Goal: Task Accomplishment & Management: Complete application form

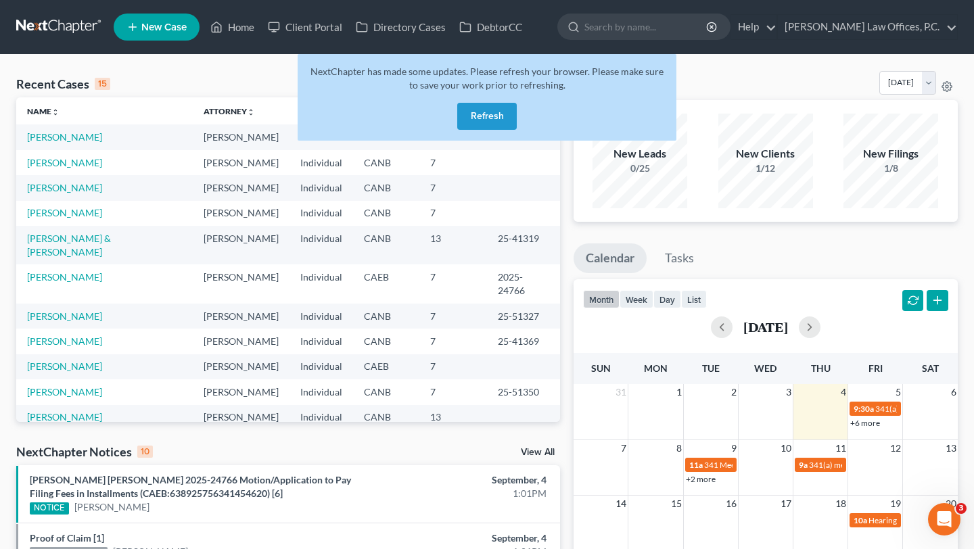
click at [505, 112] on button "Refresh" at bounding box center [487, 116] width 60 height 27
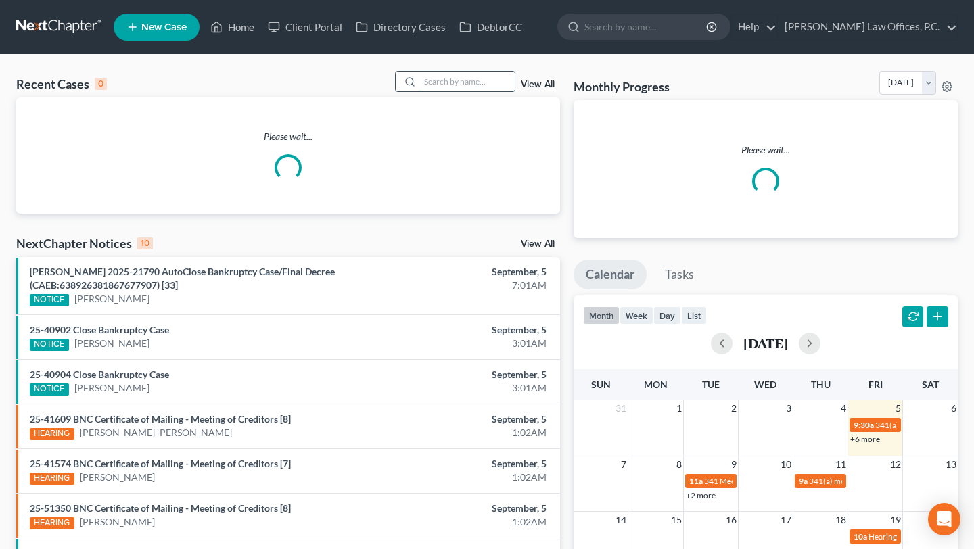
click at [473, 85] on input "search" at bounding box center [467, 82] width 95 height 20
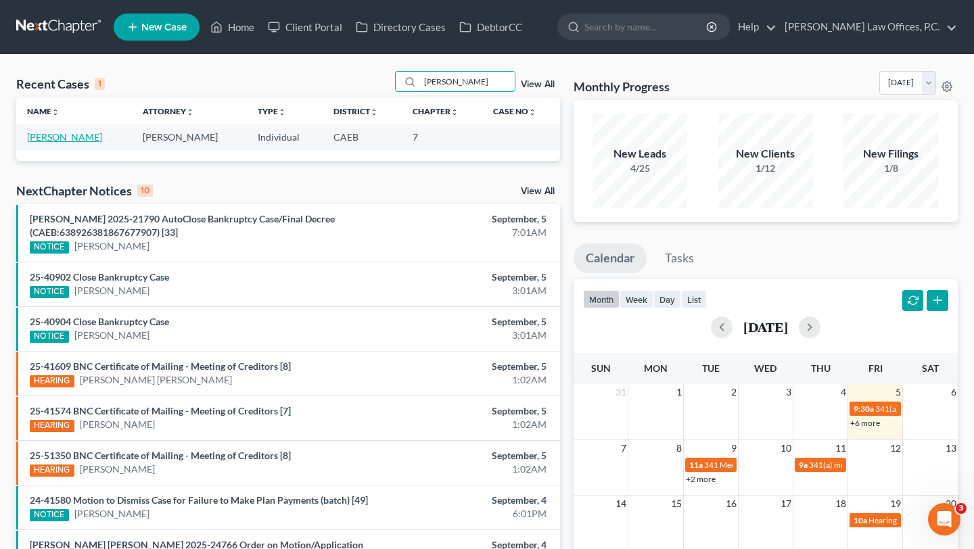
type input "eash"
click at [61, 142] on link "Eash, David" at bounding box center [64, 136] width 75 height 11
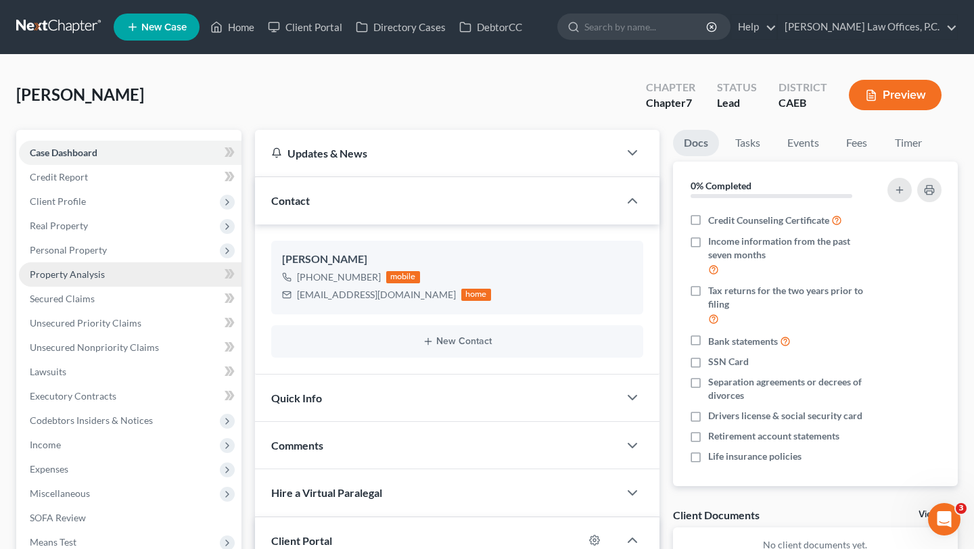
scroll to position [40, 0]
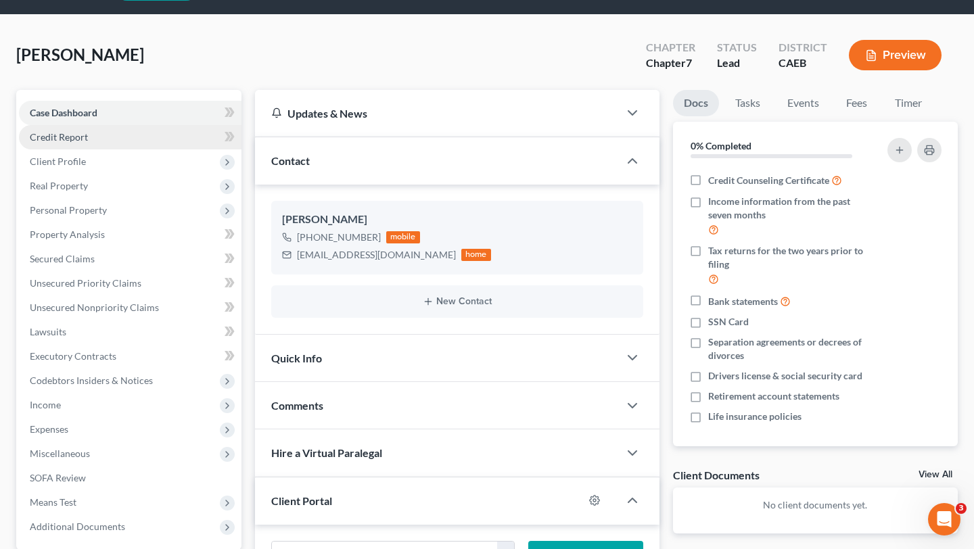
click at [114, 140] on link "Credit Report" at bounding box center [130, 137] width 223 height 24
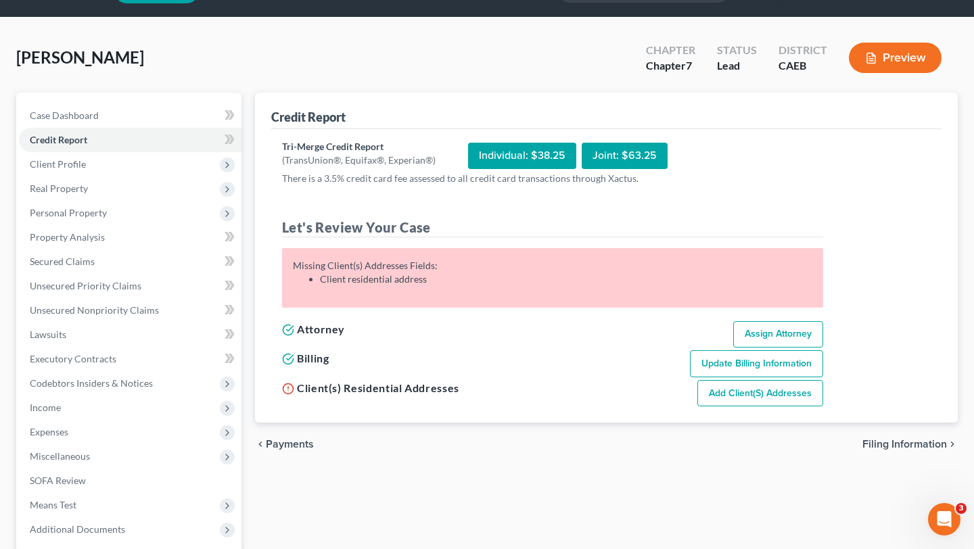
scroll to position [38, 0]
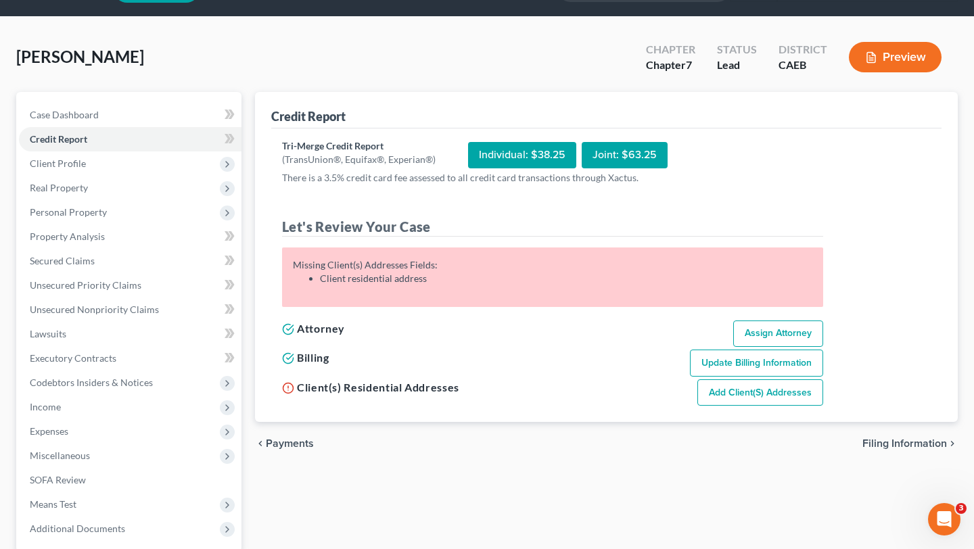
click at [776, 341] on link "Assign Attorney" at bounding box center [778, 334] width 90 height 27
select select "1"
select select "0"
select select "4"
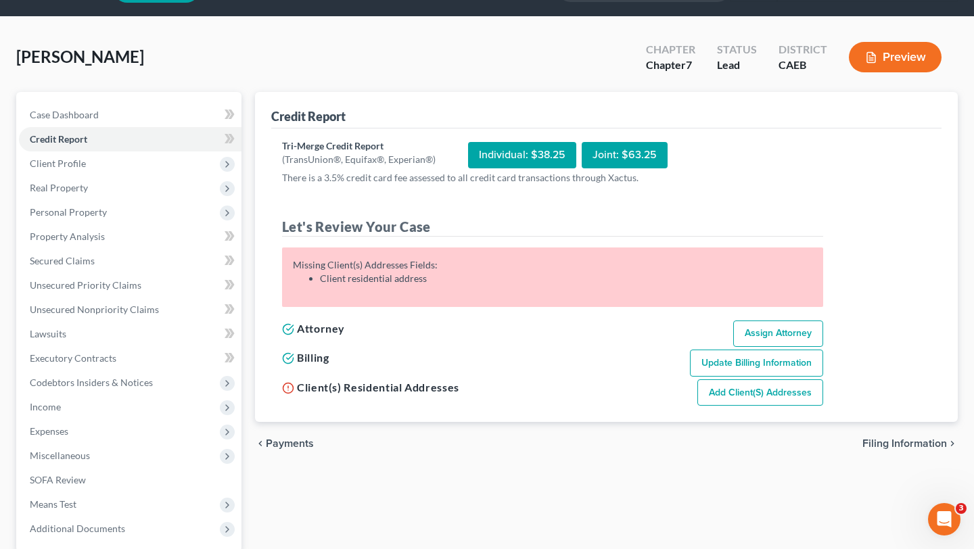
select select "0"
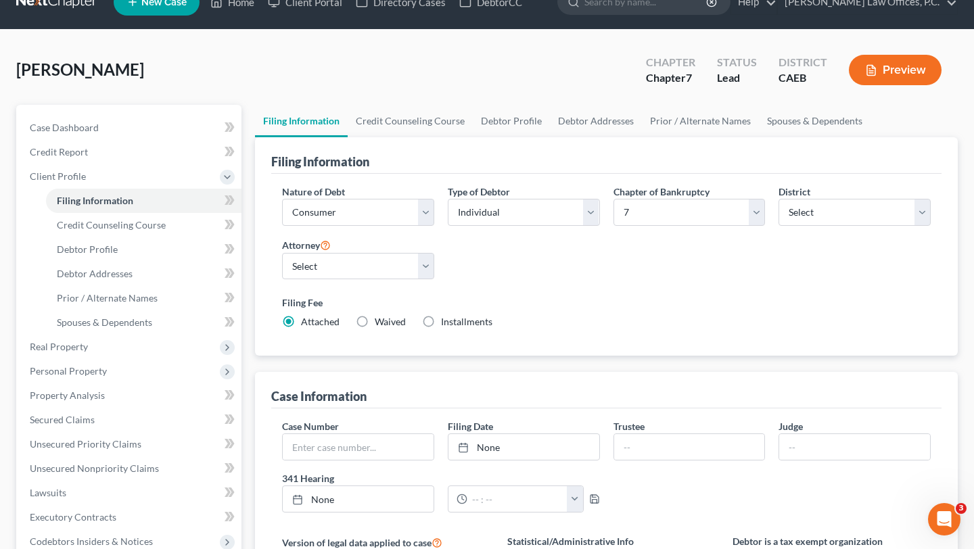
scroll to position [31, 0]
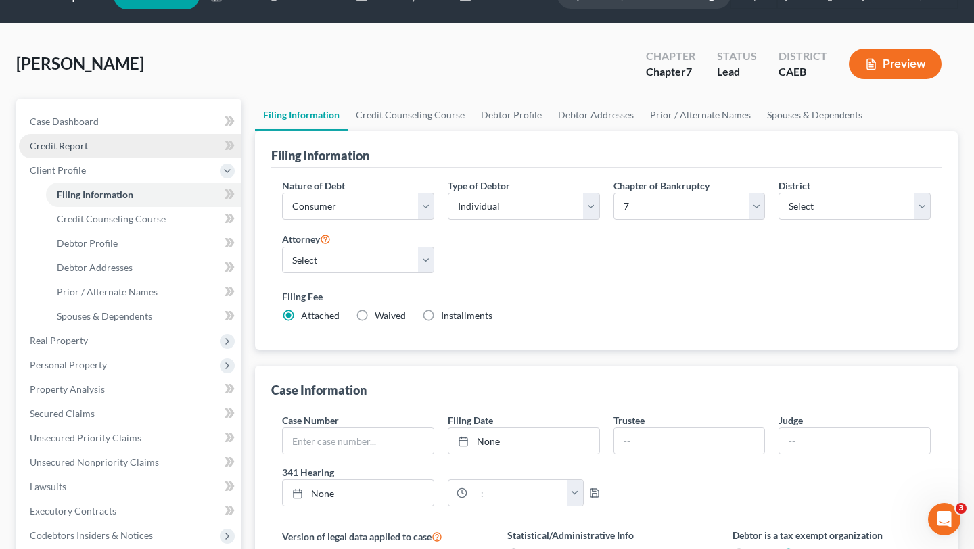
click at [175, 144] on link "Credit Report" at bounding box center [130, 146] width 223 height 24
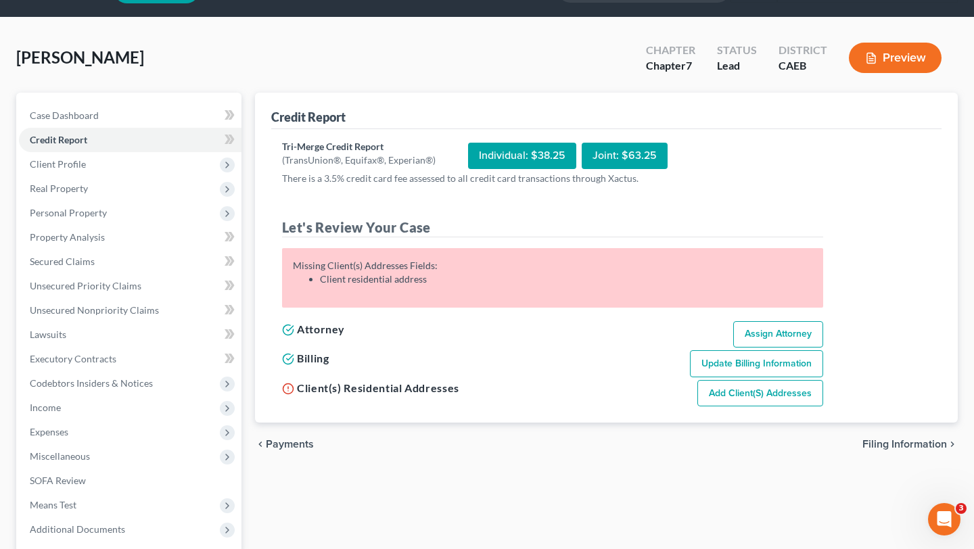
scroll to position [41, 0]
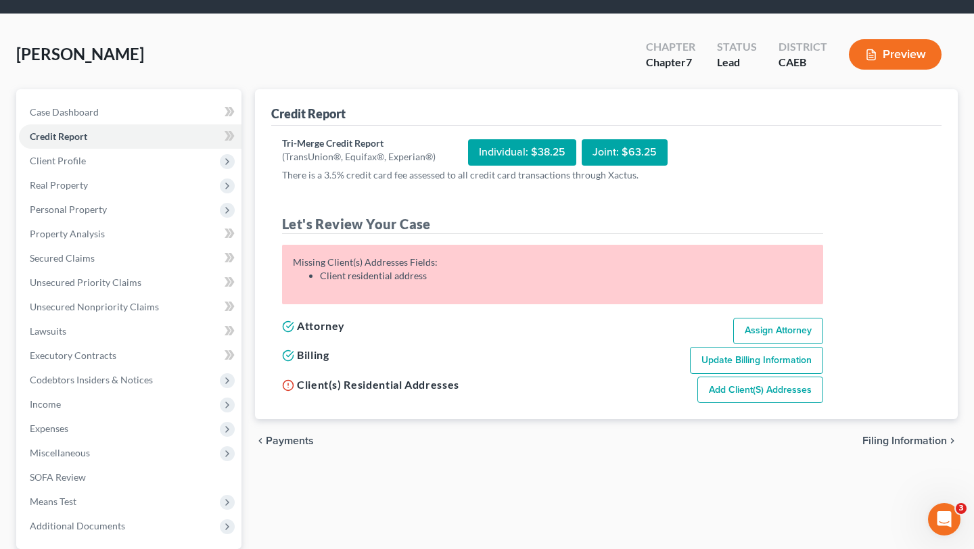
click at [747, 394] on link "Add Client(s) Addresses" at bounding box center [760, 390] width 126 height 27
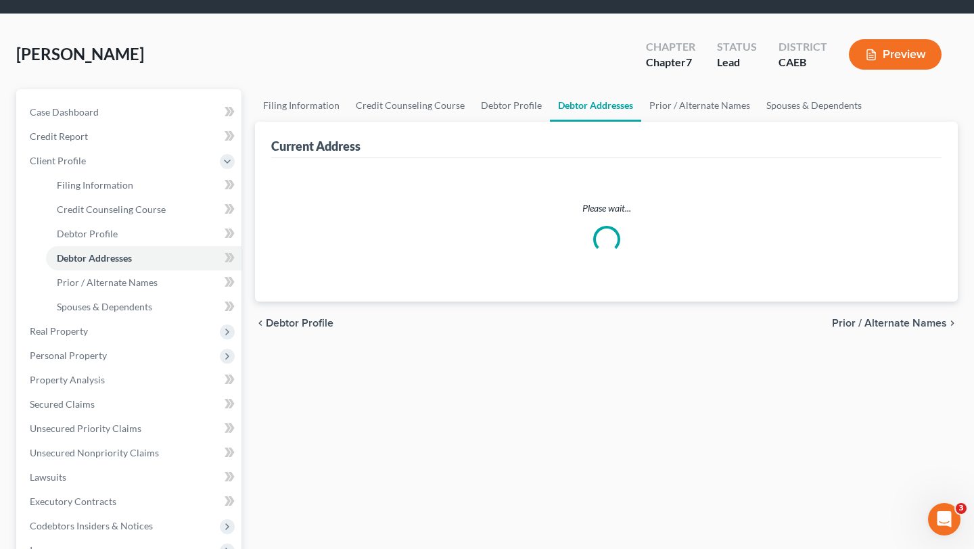
scroll to position [11, 0]
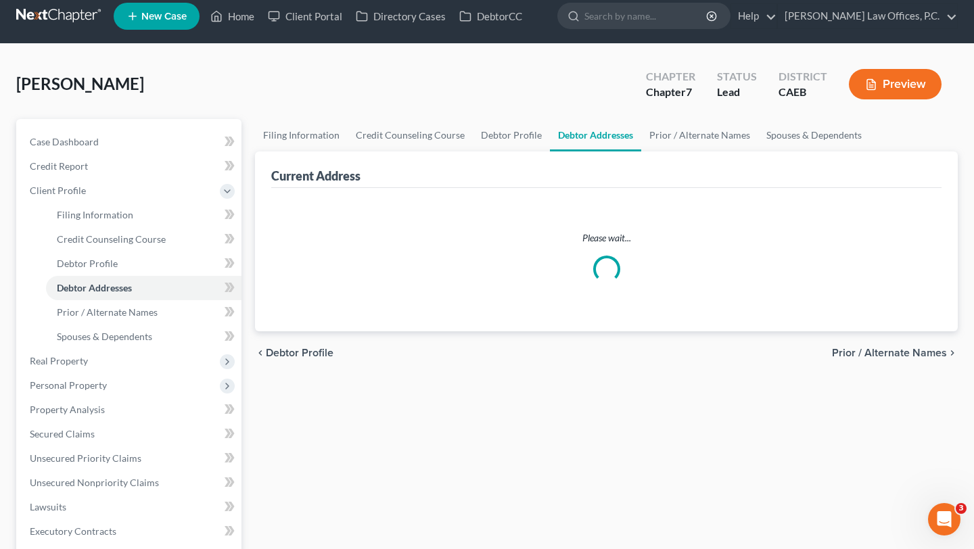
select select "0"
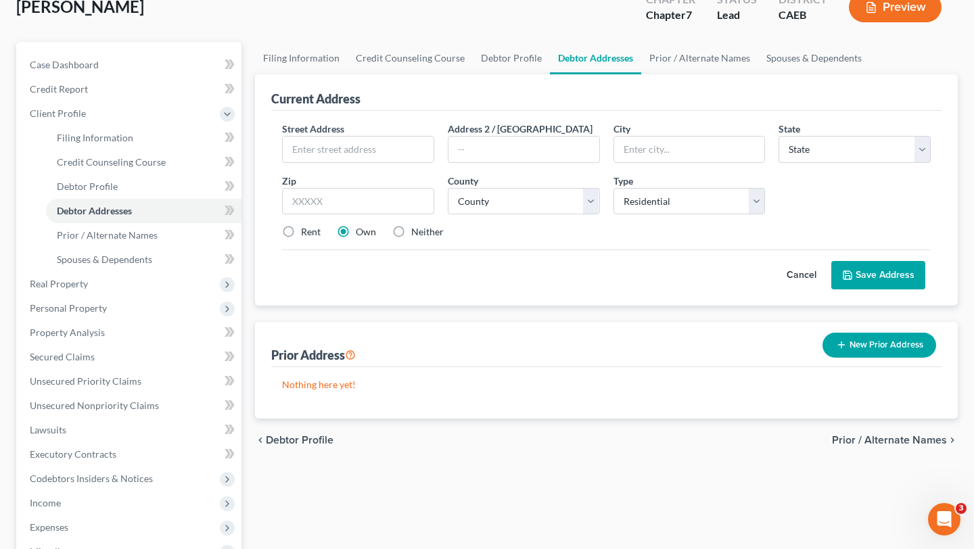
scroll to position [91, 0]
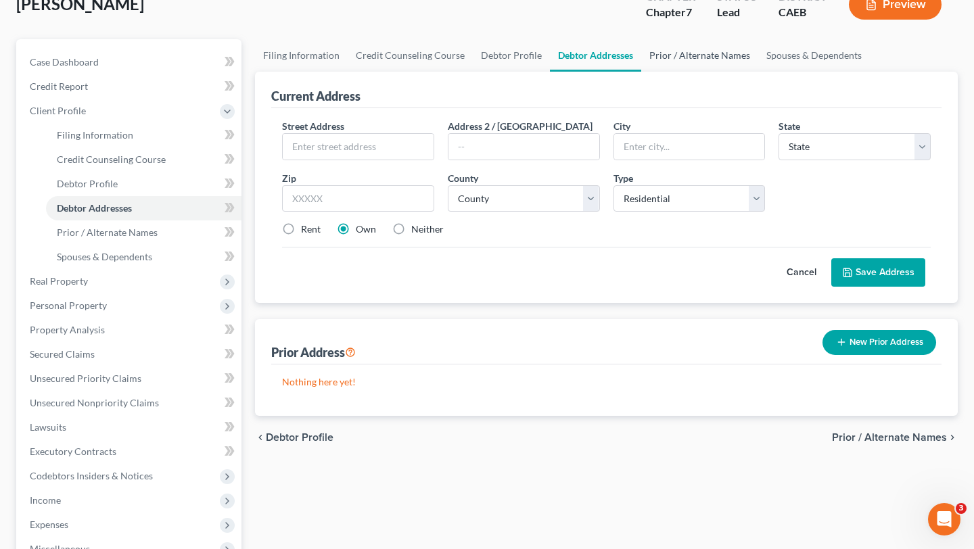
click at [699, 60] on link "Prior / Alternate Names" at bounding box center [699, 55] width 117 height 32
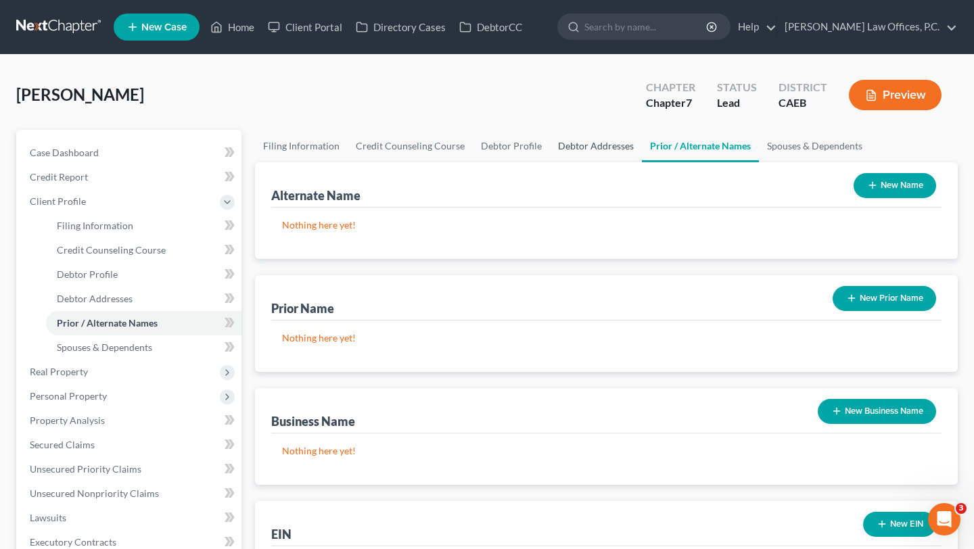
click at [577, 154] on link "Debtor Addresses" at bounding box center [596, 146] width 92 height 32
select select "0"
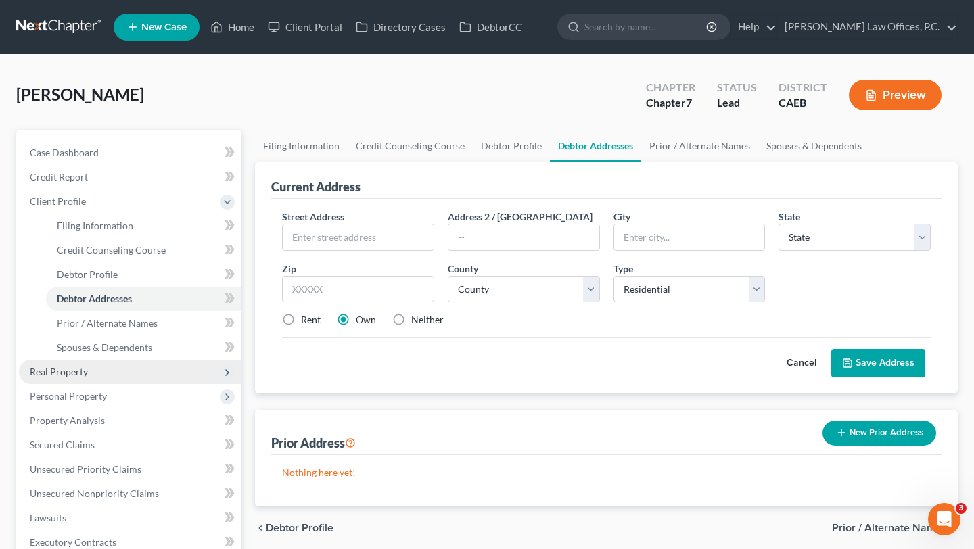
click at [146, 371] on span "Real Property" at bounding box center [130, 372] width 223 height 24
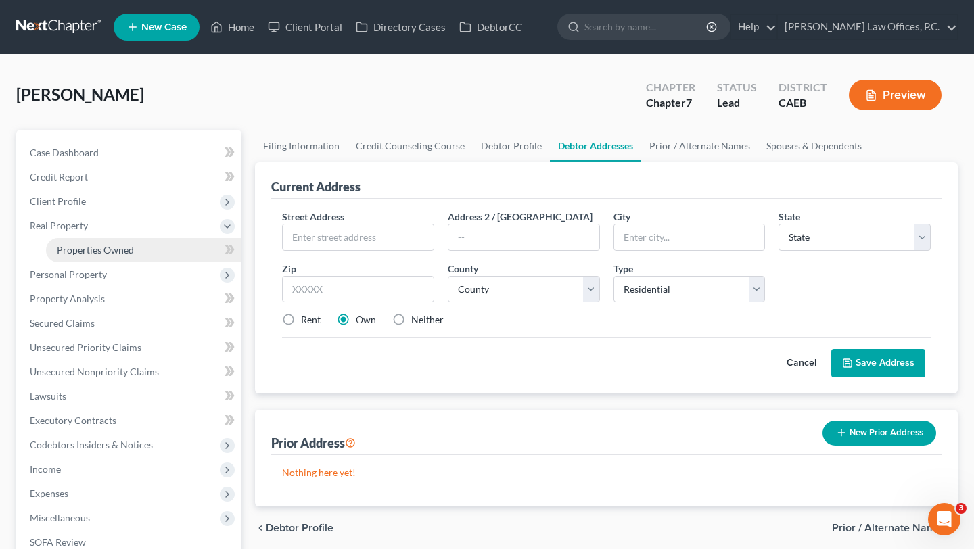
click at [123, 249] on span "Properties Owned" at bounding box center [95, 249] width 77 height 11
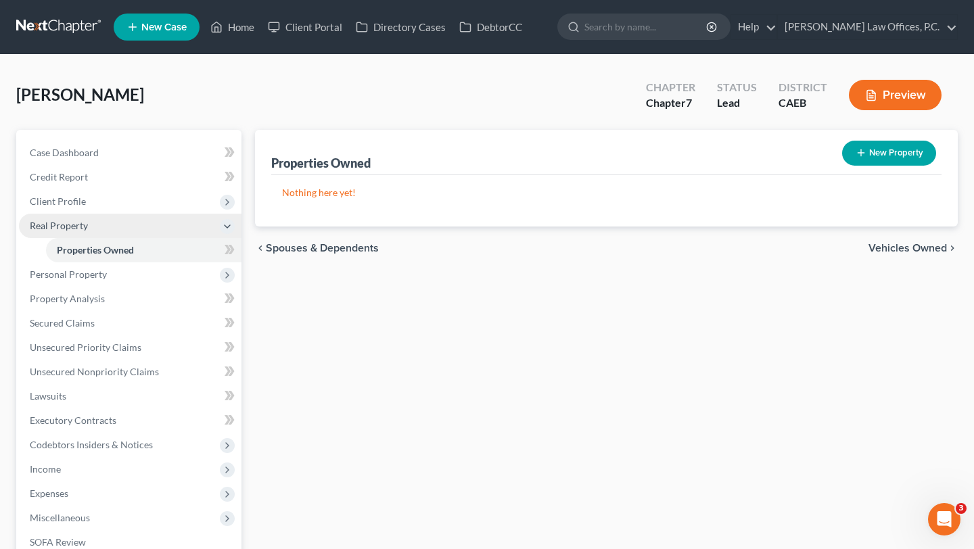
click at [116, 225] on span "Real Property" at bounding box center [130, 226] width 223 height 24
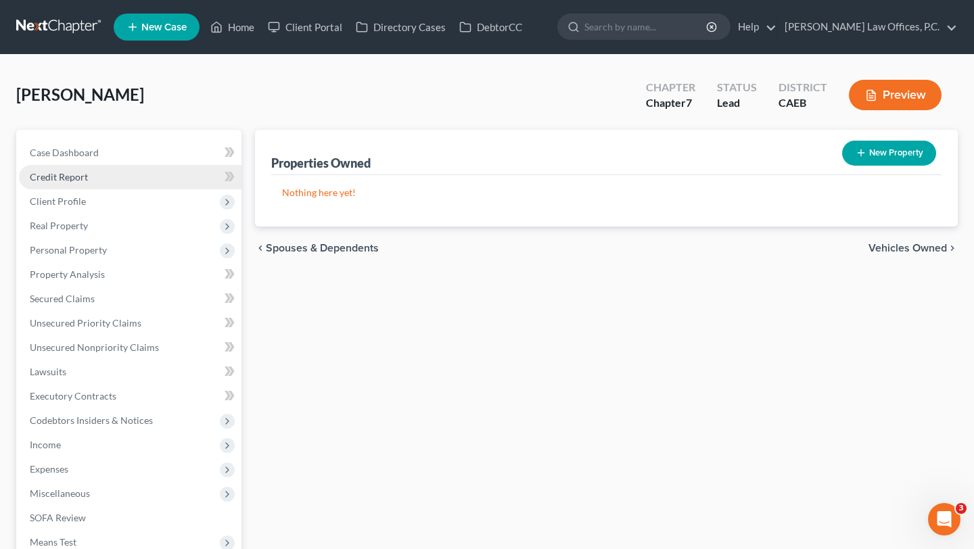
click at [131, 184] on link "Credit Report" at bounding box center [130, 177] width 223 height 24
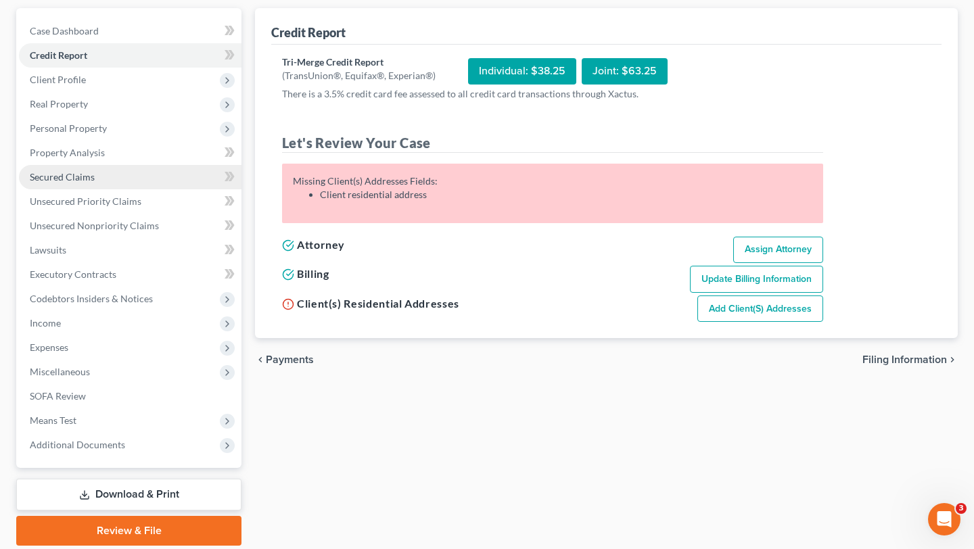
scroll to position [168, 0]
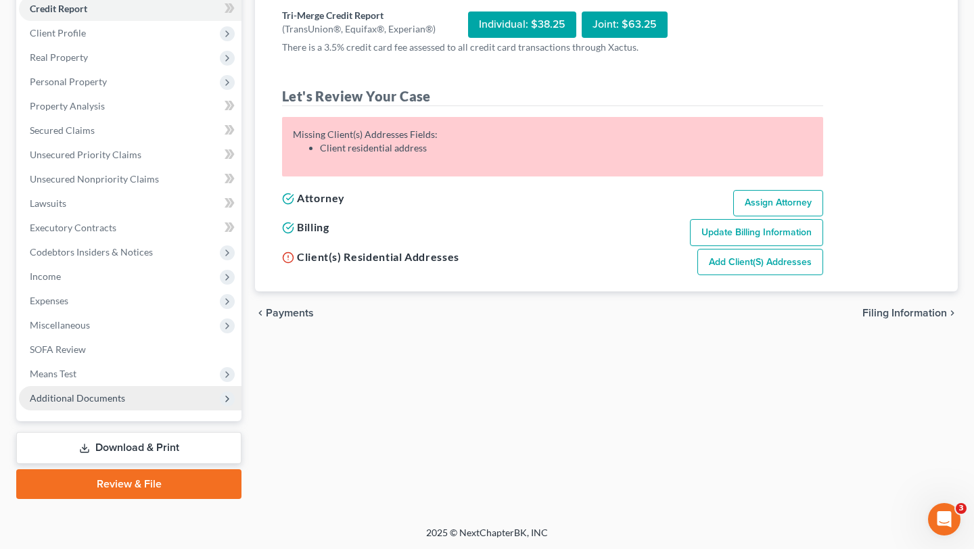
click at [125, 407] on span "Additional Documents" at bounding box center [130, 398] width 223 height 24
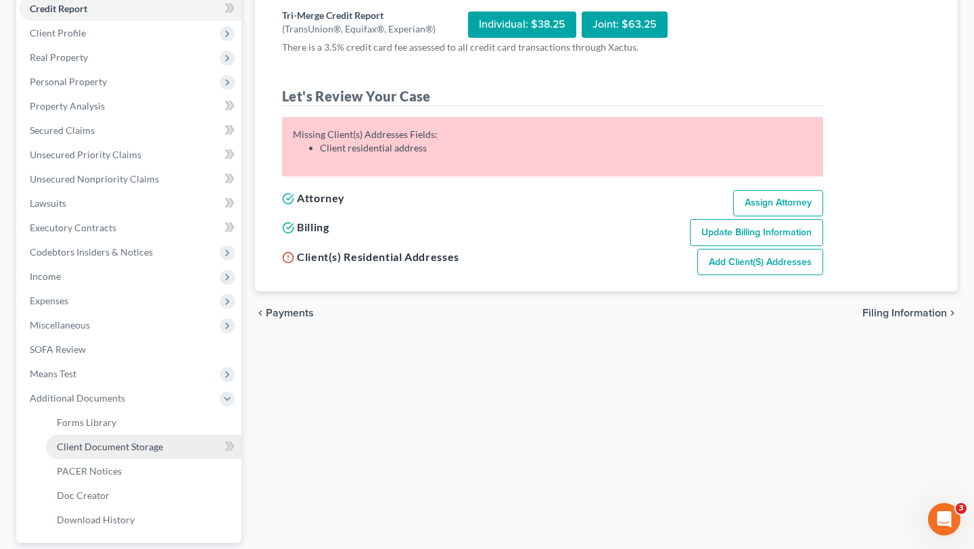
click at [135, 446] on span "Client Document Storage" at bounding box center [110, 446] width 106 height 11
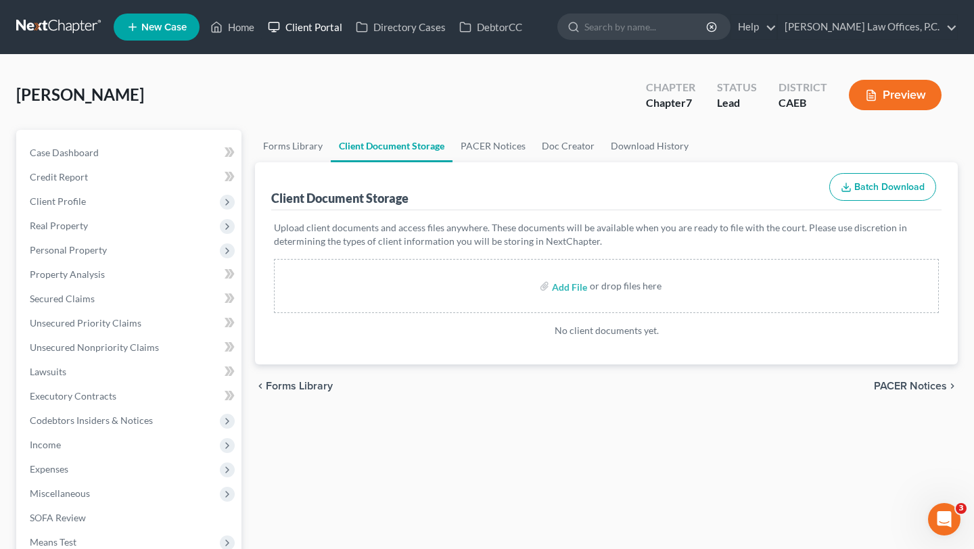
click at [325, 32] on link "Client Portal" at bounding box center [305, 27] width 88 height 24
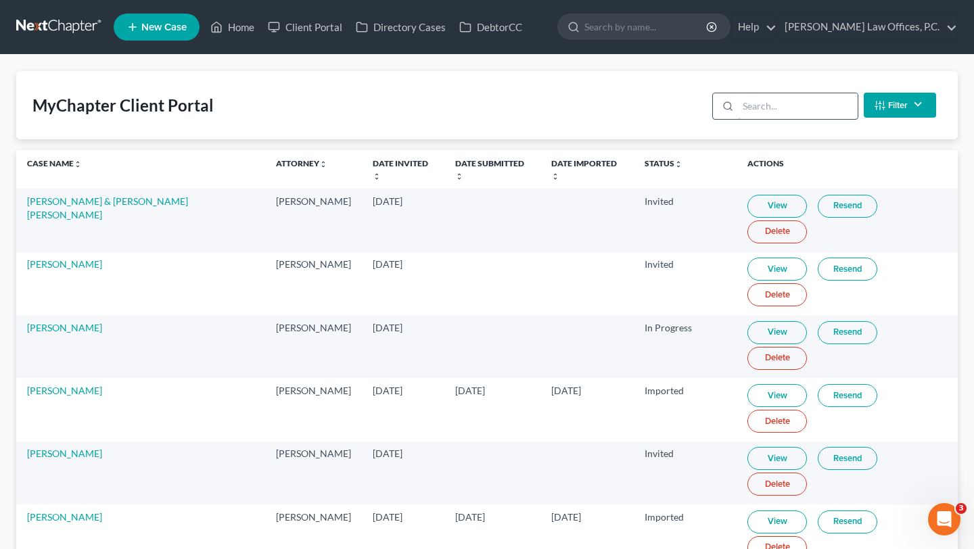
click at [758, 101] on input "search" at bounding box center [798, 106] width 120 height 26
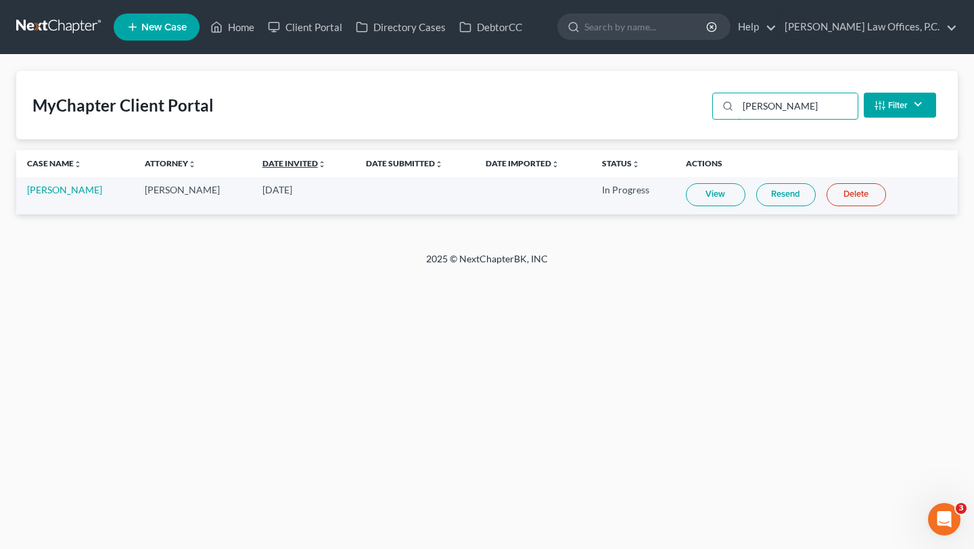
type input "eash"
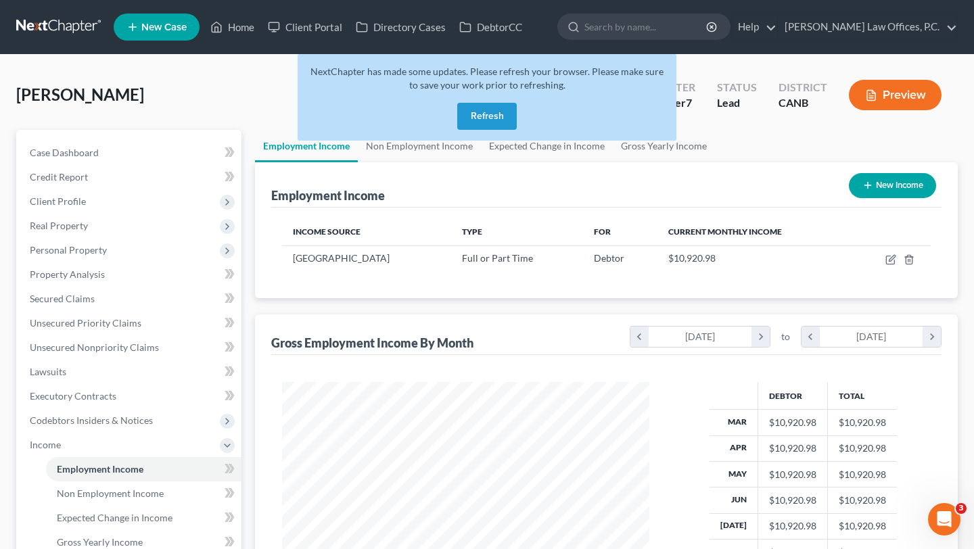
scroll to position [242, 394]
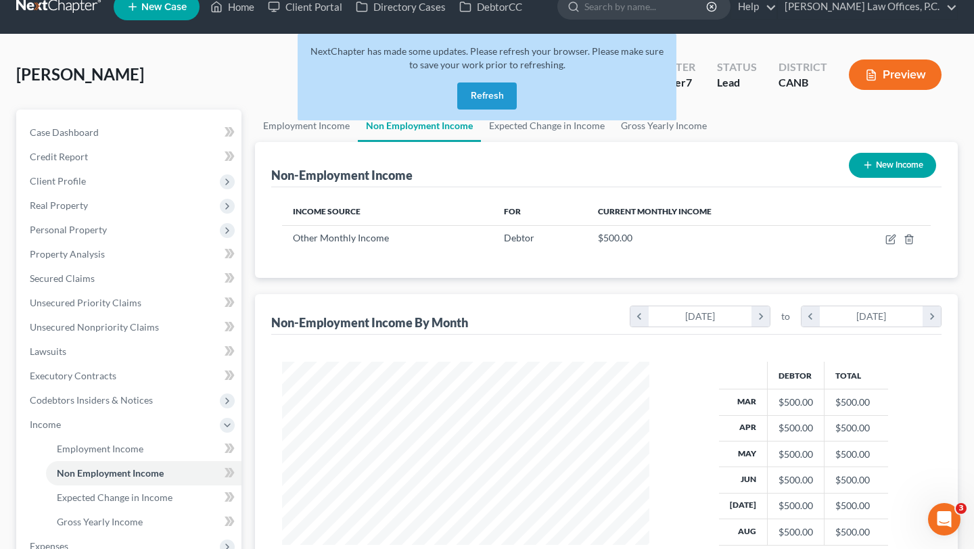
scroll to position [242, 394]
click at [484, 103] on button "Refresh" at bounding box center [487, 96] width 60 height 27
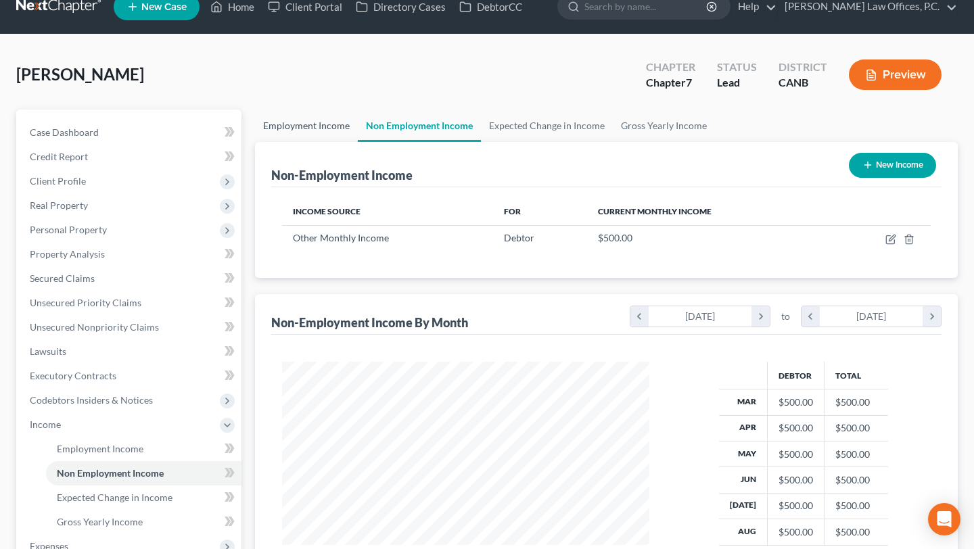
scroll to position [242, 394]
click at [333, 120] on link "Employment Income" at bounding box center [306, 126] width 103 height 32
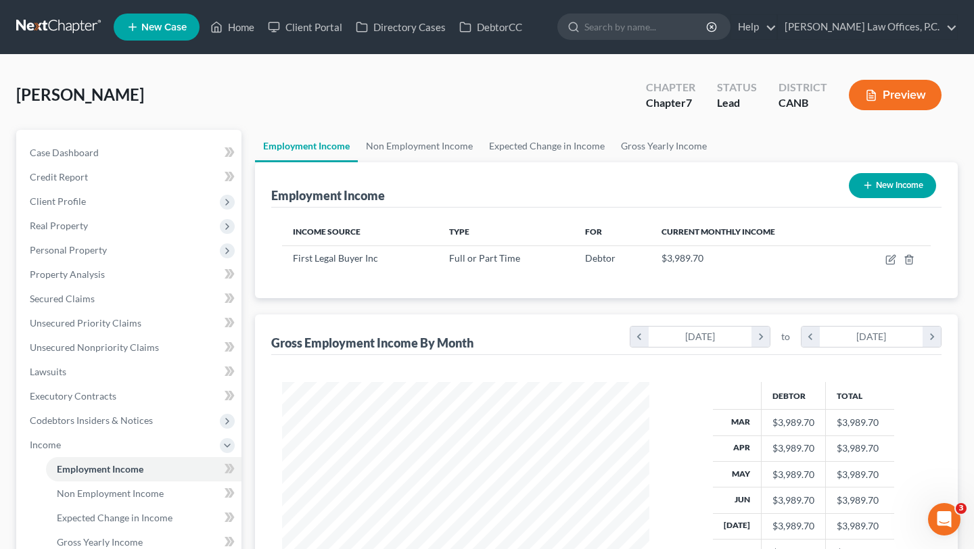
scroll to position [62, 0]
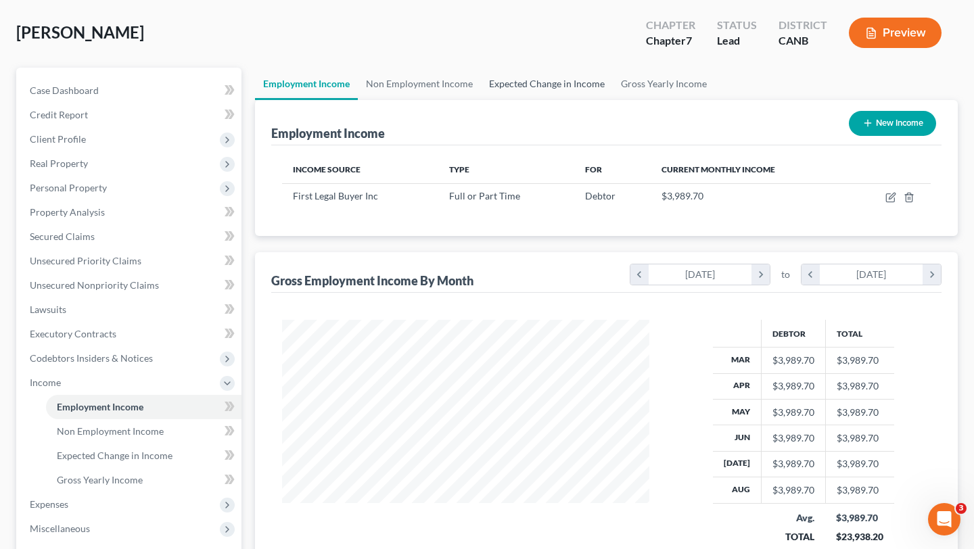
click at [532, 80] on link "Expected Change in Income" at bounding box center [547, 84] width 132 height 32
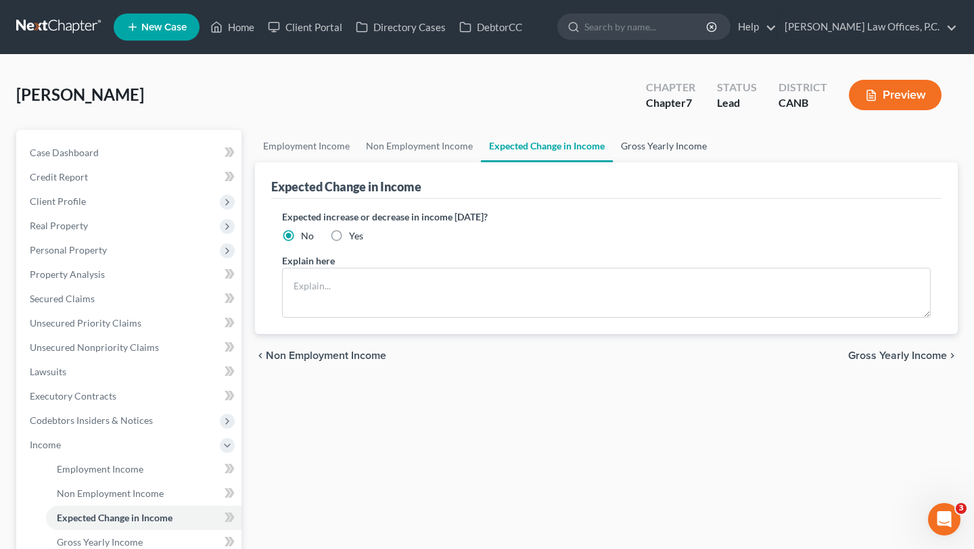
click at [653, 147] on link "Gross Yearly Income" at bounding box center [664, 146] width 102 height 32
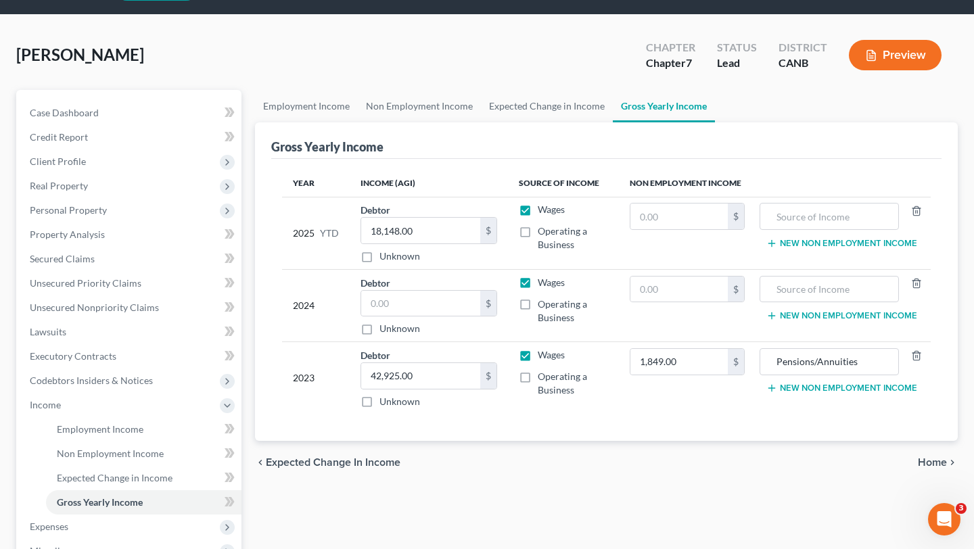
scroll to position [39, 0]
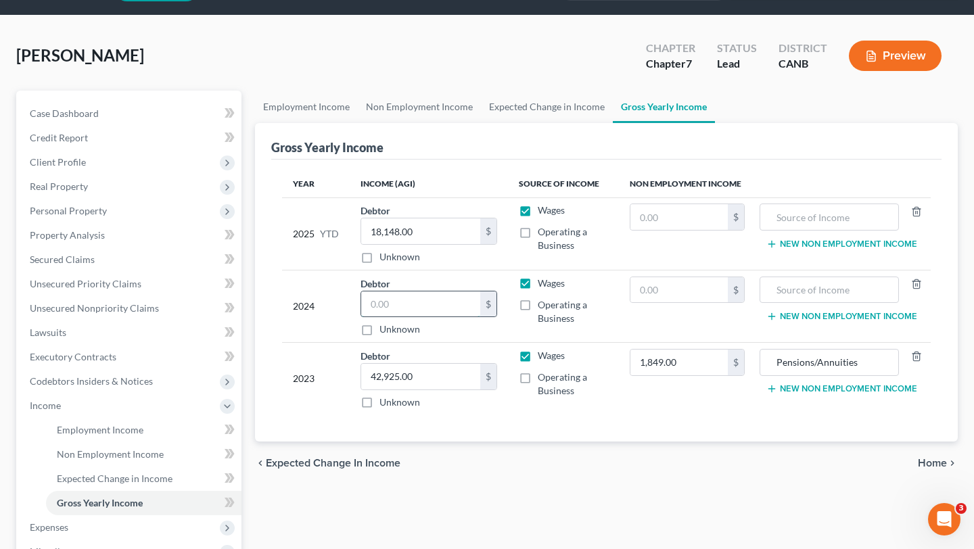
click at [399, 298] on input "text" at bounding box center [420, 305] width 119 height 26
type input "27,053"
click at [524, 505] on div "Employment Income Non Employment Income Expected Change in Income Gross Yearly …" at bounding box center [606, 408] width 716 height 635
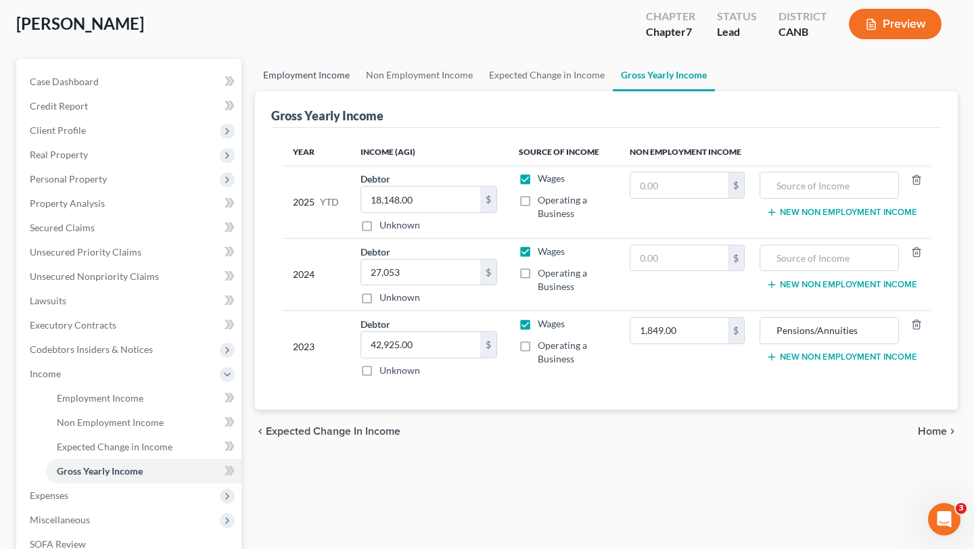
click at [312, 81] on link "Employment Income" at bounding box center [306, 75] width 103 height 32
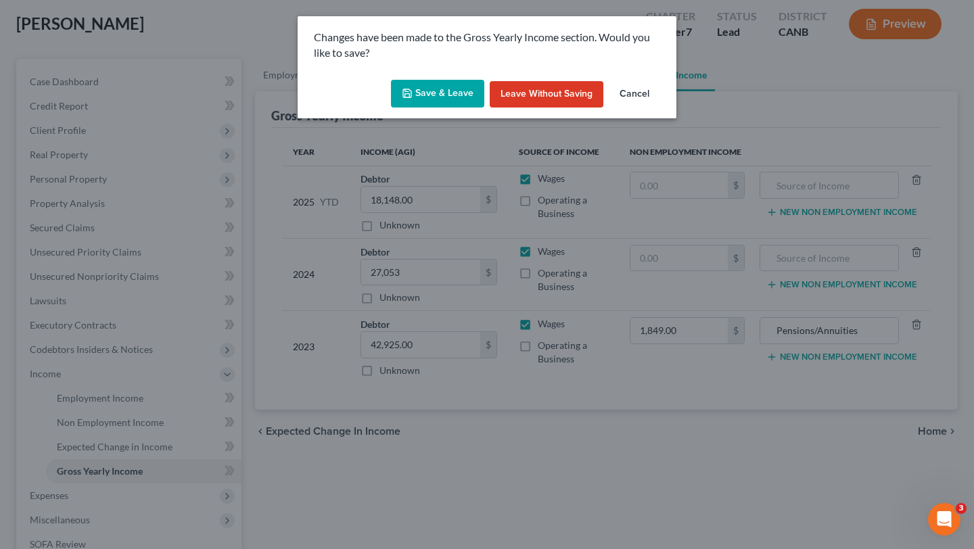
click at [448, 92] on button "Save & Leave" at bounding box center [437, 94] width 93 height 28
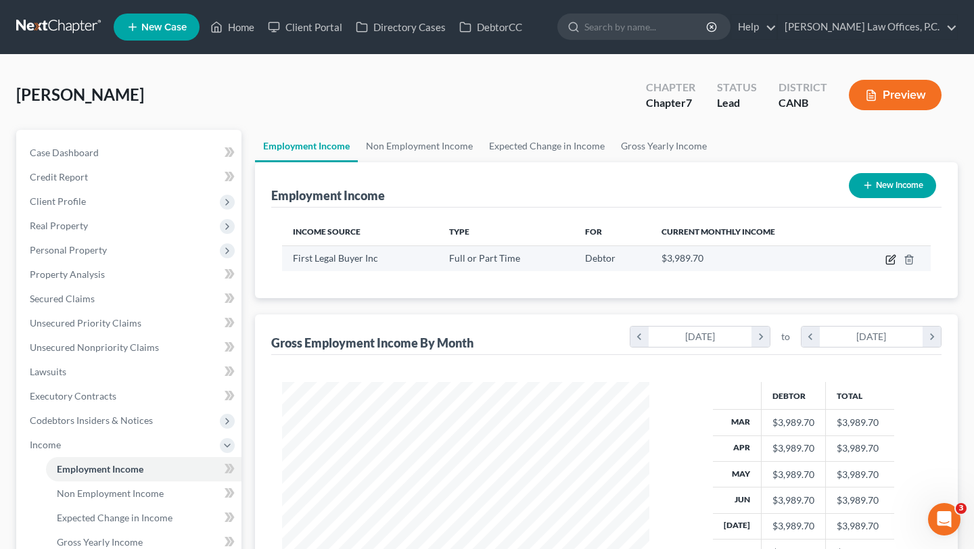
click at [891, 260] on icon "button" at bounding box center [892, 258] width 6 height 6
select select "0"
select select "4"
select select "2"
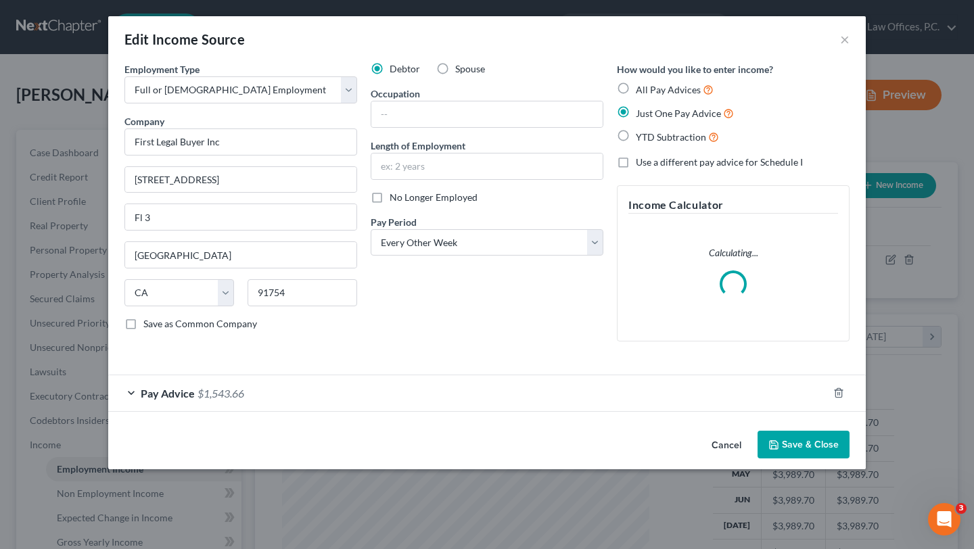
click at [367, 398] on div "Pay Advice $1,543.66" at bounding box center [468, 393] width 720 height 36
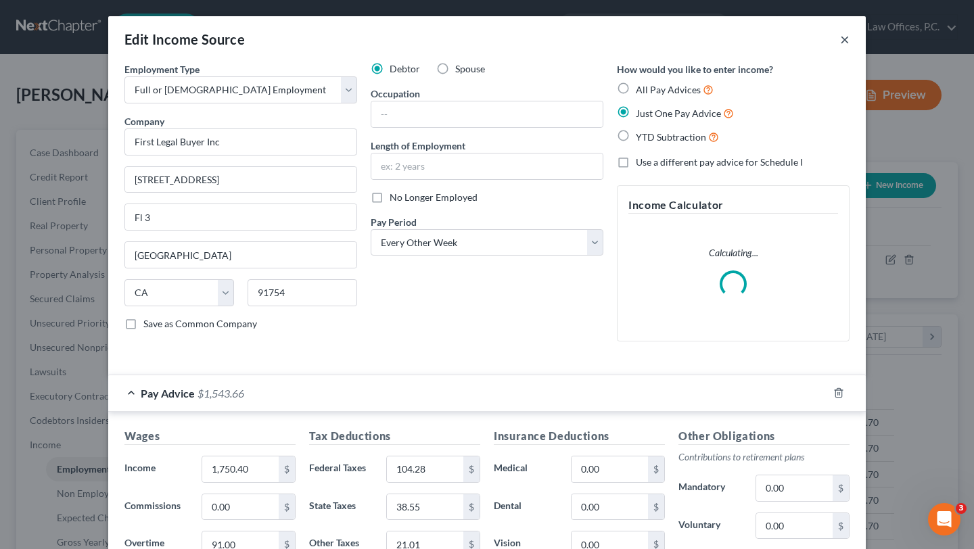
click at [844, 39] on button "×" at bounding box center [844, 39] width 9 height 16
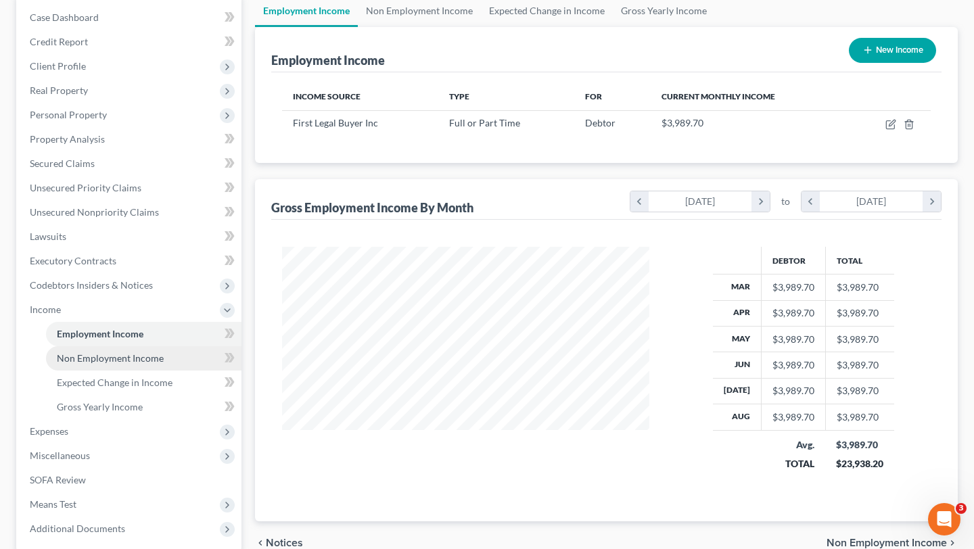
click at [143, 363] on span "Non Employment Income" at bounding box center [110, 357] width 107 height 11
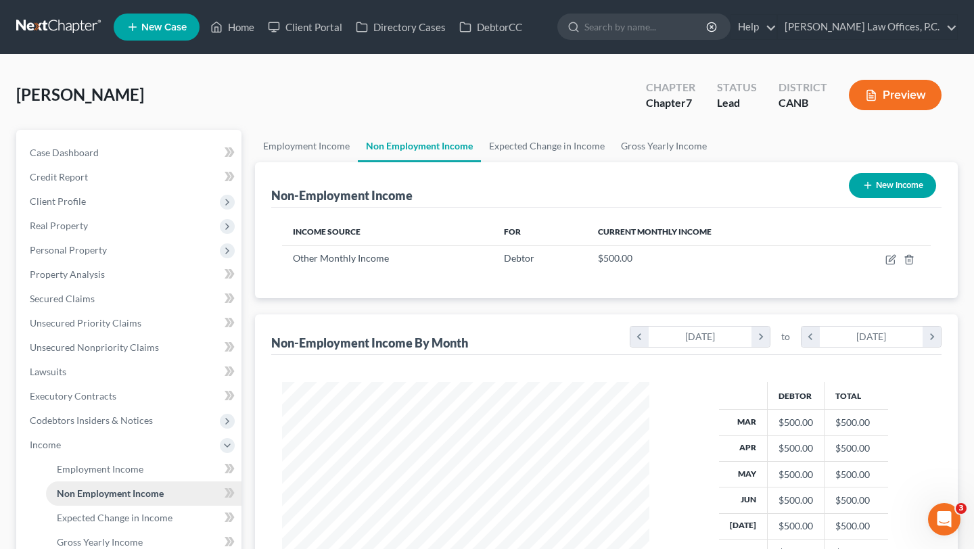
scroll to position [242, 394]
click at [490, 154] on link "Expected Change in Income" at bounding box center [547, 146] width 132 height 32
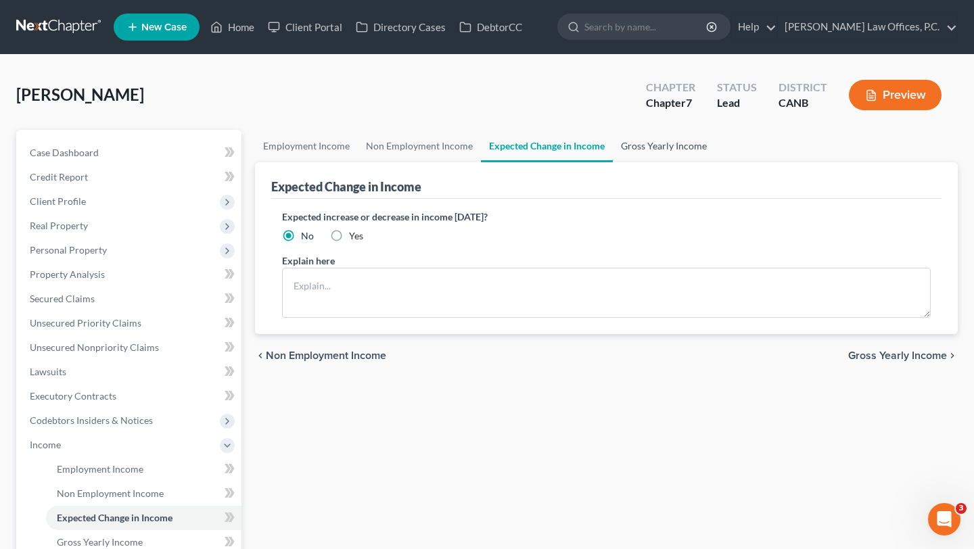
click at [655, 150] on link "Gross Yearly Income" at bounding box center [664, 146] width 102 height 32
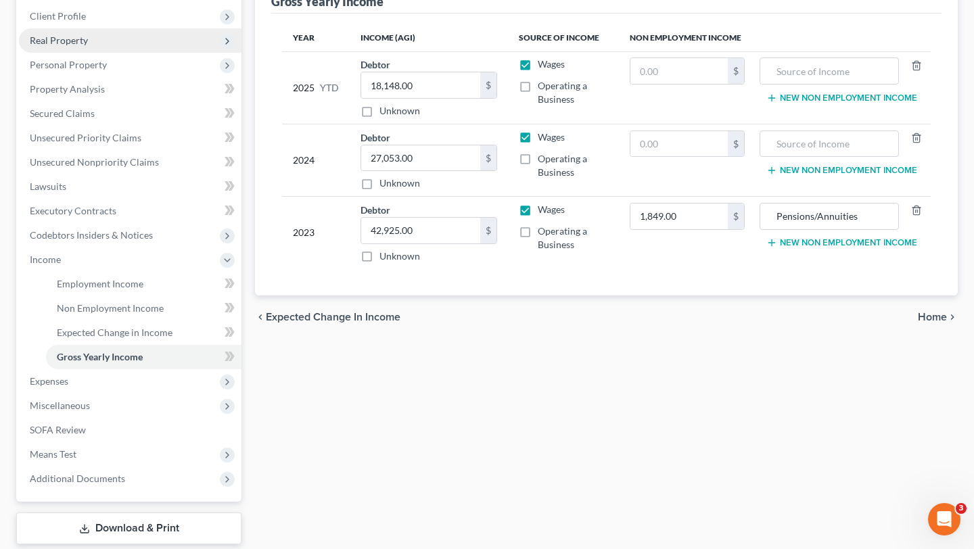
scroll to position [204, 0]
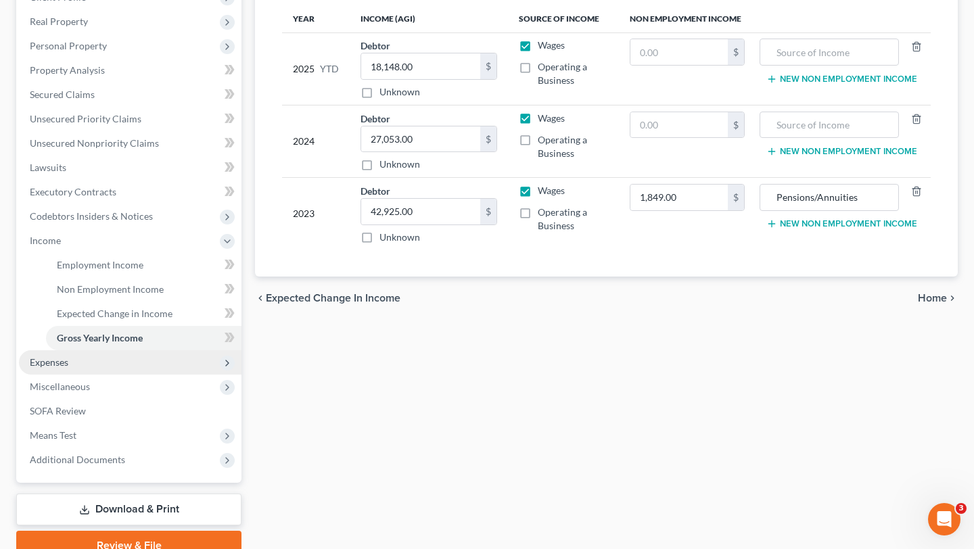
click at [131, 365] on span "Expenses" at bounding box center [130, 362] width 223 height 24
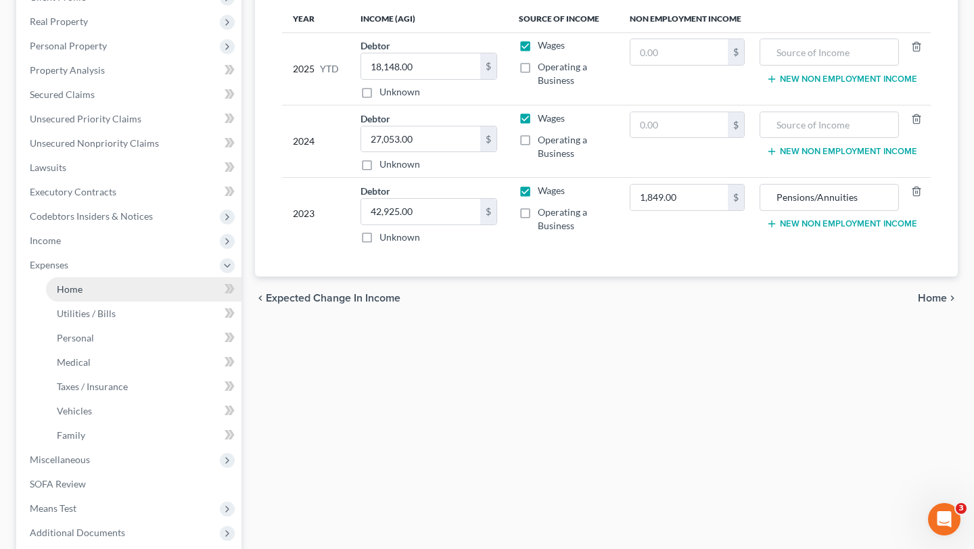
click at [101, 285] on link "Home" at bounding box center [143, 289] width 195 height 24
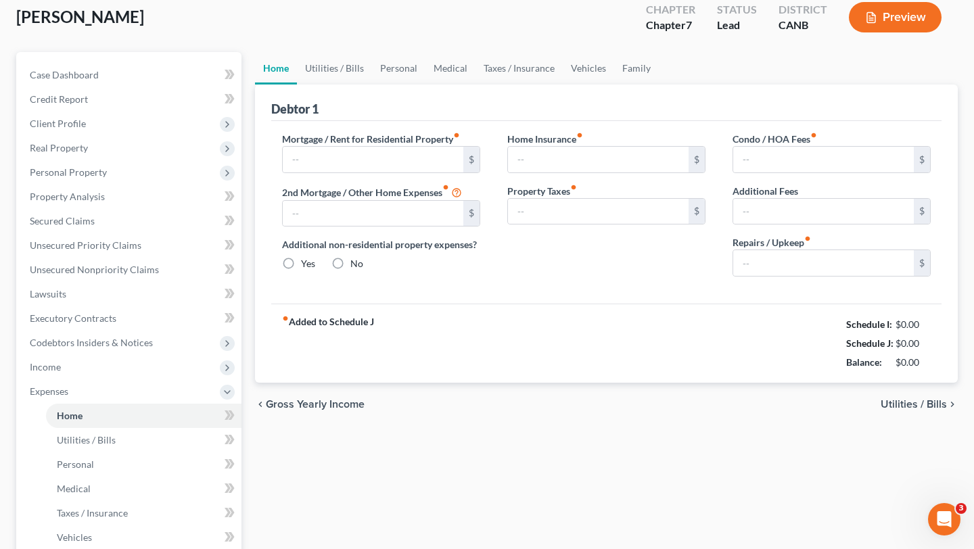
type input "975.00"
type input "0.00"
radio input "true"
type input "0.00"
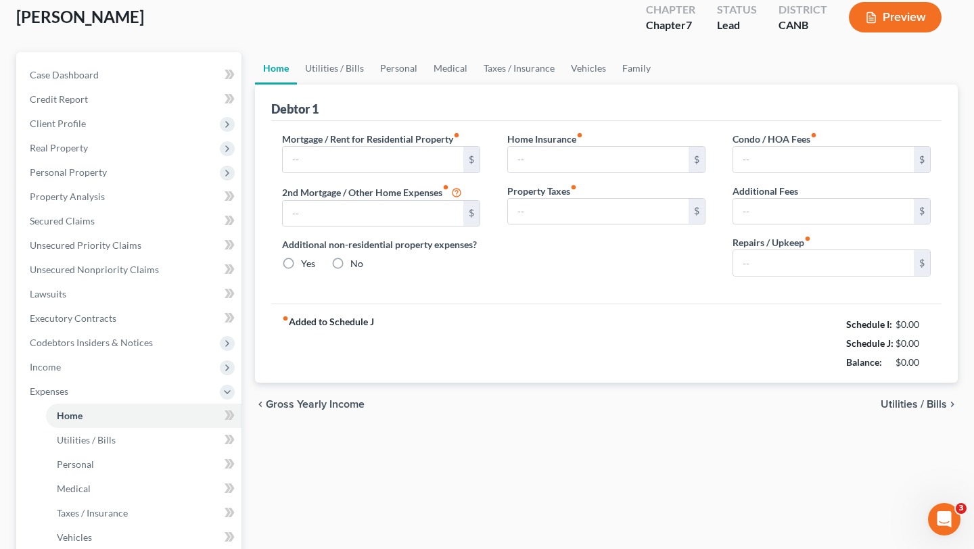
type input "0.00"
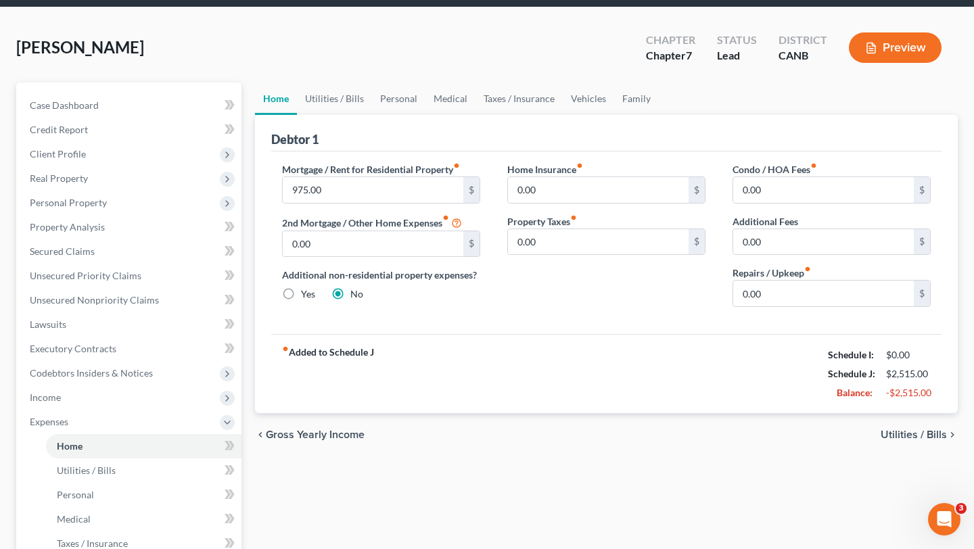
scroll to position [57, 0]
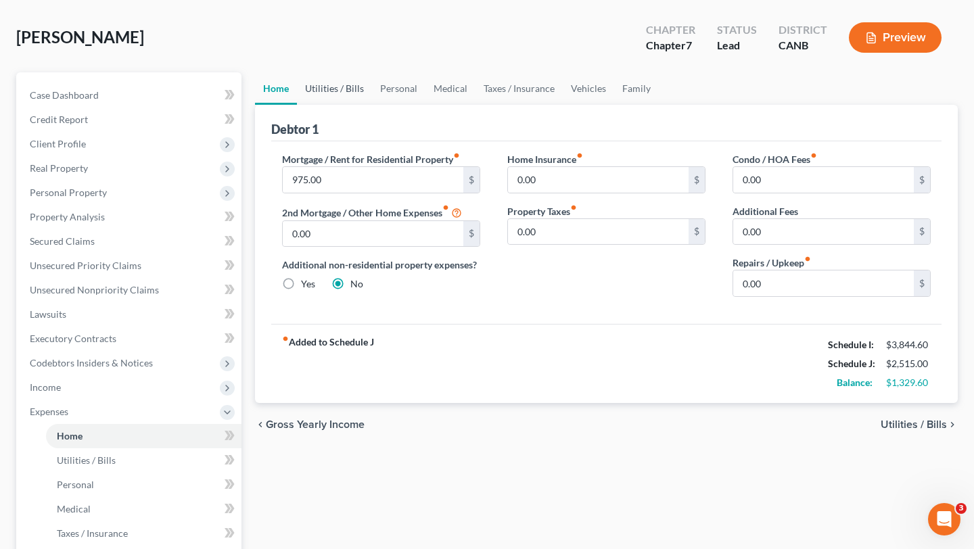
click at [330, 88] on link "Utilities / Bills" at bounding box center [334, 88] width 75 height 32
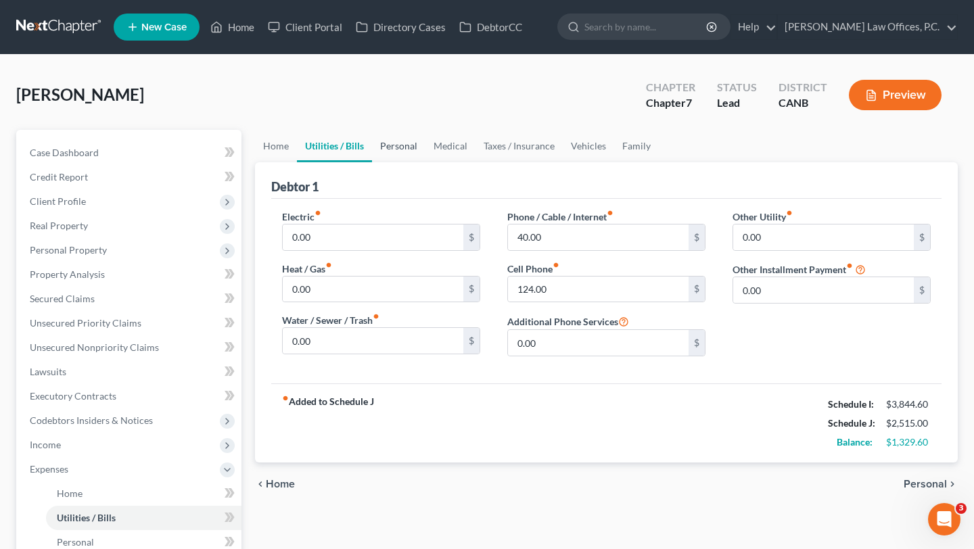
click at [396, 145] on link "Personal" at bounding box center [398, 146] width 53 height 32
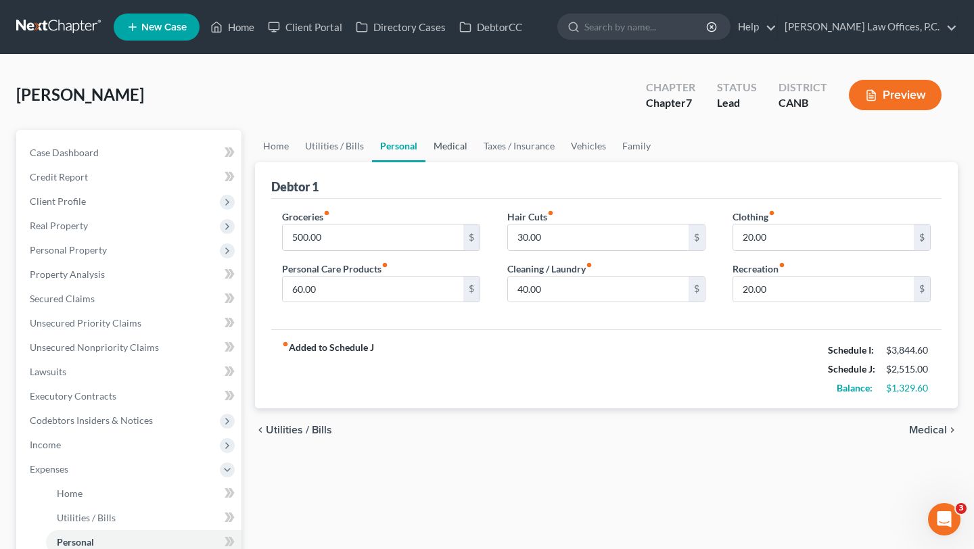
click at [450, 151] on link "Medical" at bounding box center [450, 146] width 50 height 32
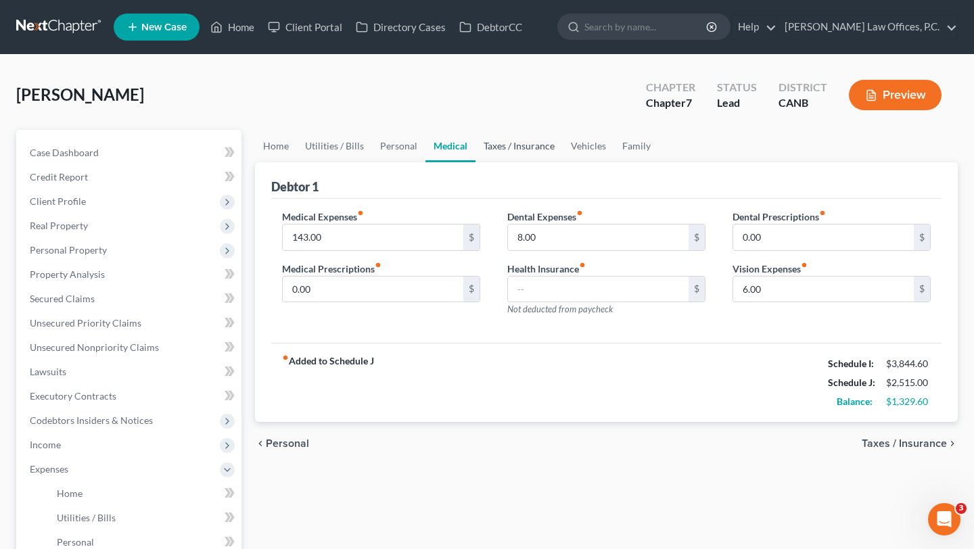
click at [535, 149] on link "Taxes / Insurance" at bounding box center [519, 146] width 87 height 32
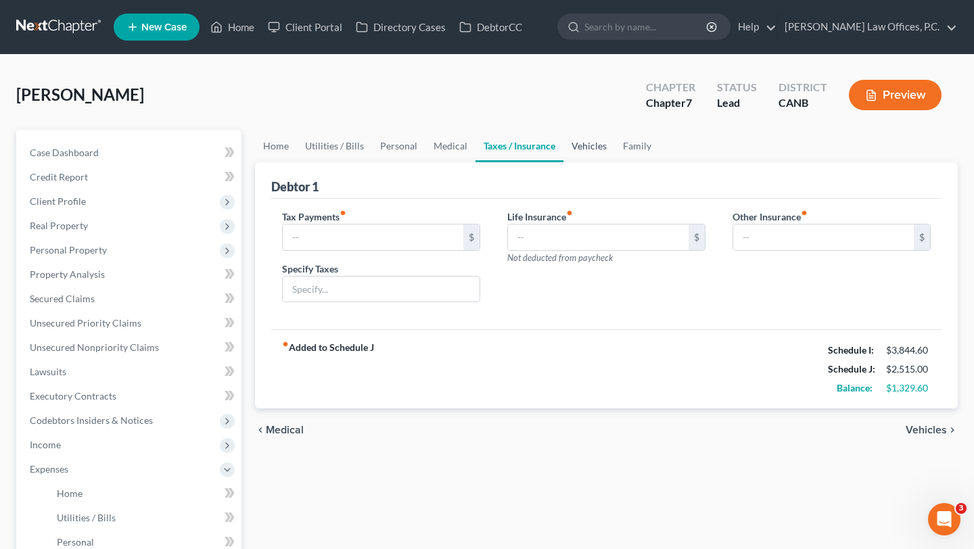
click at [577, 149] on link "Vehicles" at bounding box center [588, 146] width 51 height 32
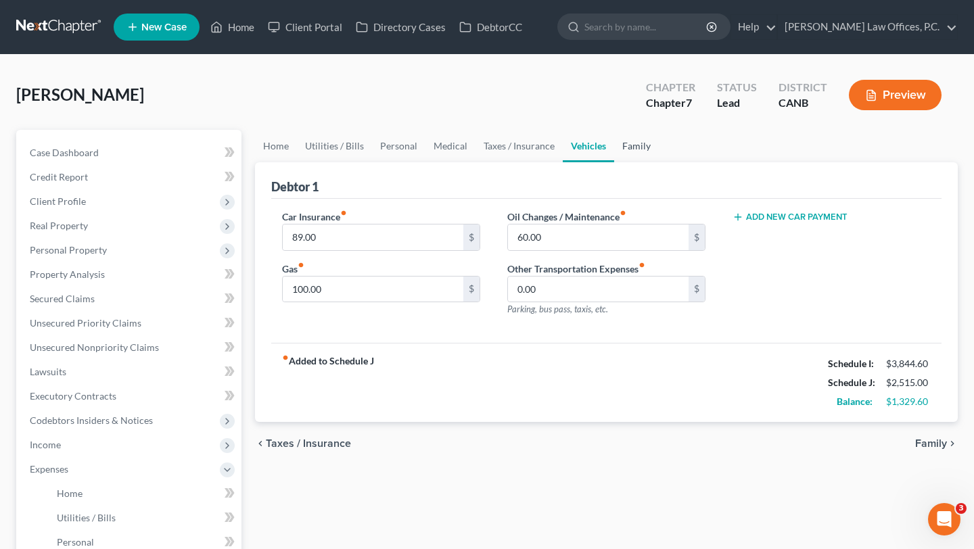
click at [620, 149] on link "Family" at bounding box center [636, 146] width 45 height 32
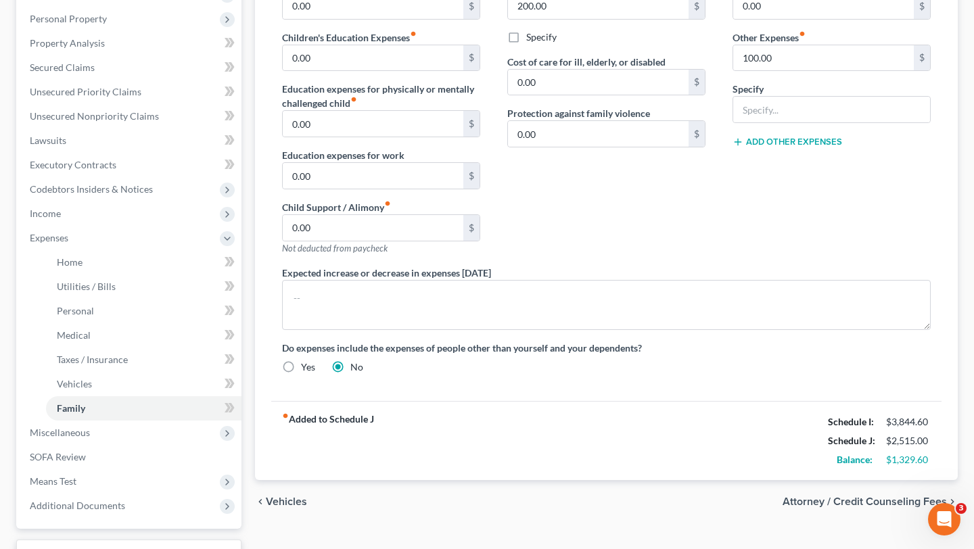
scroll to position [244, 0]
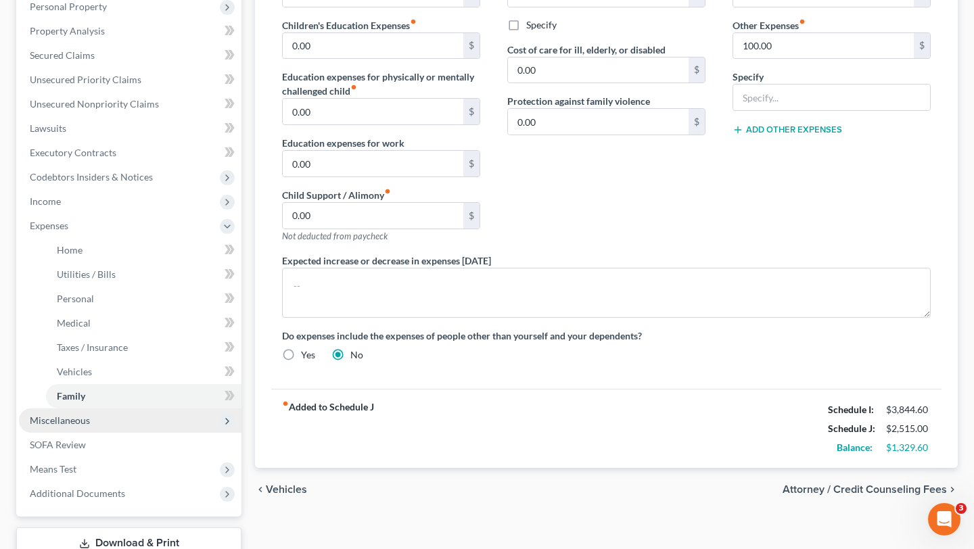
click at [121, 415] on span "Miscellaneous" at bounding box center [130, 421] width 223 height 24
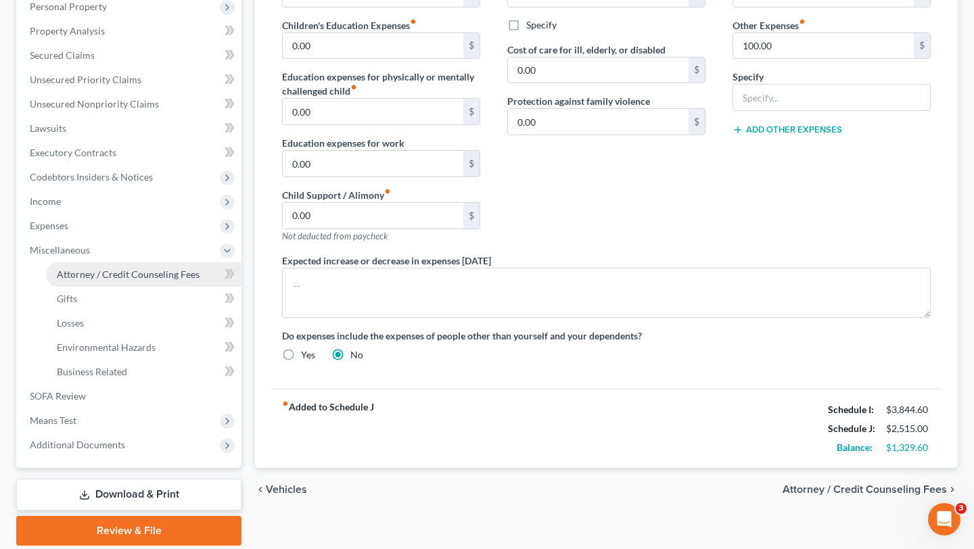
click at [110, 267] on link "Attorney / Credit Counseling Fees" at bounding box center [143, 274] width 195 height 24
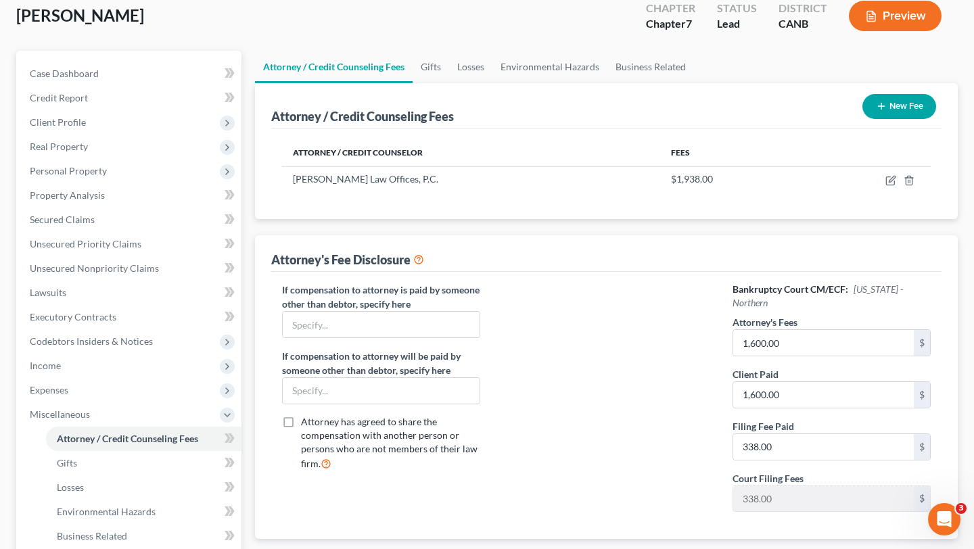
scroll to position [81, 0]
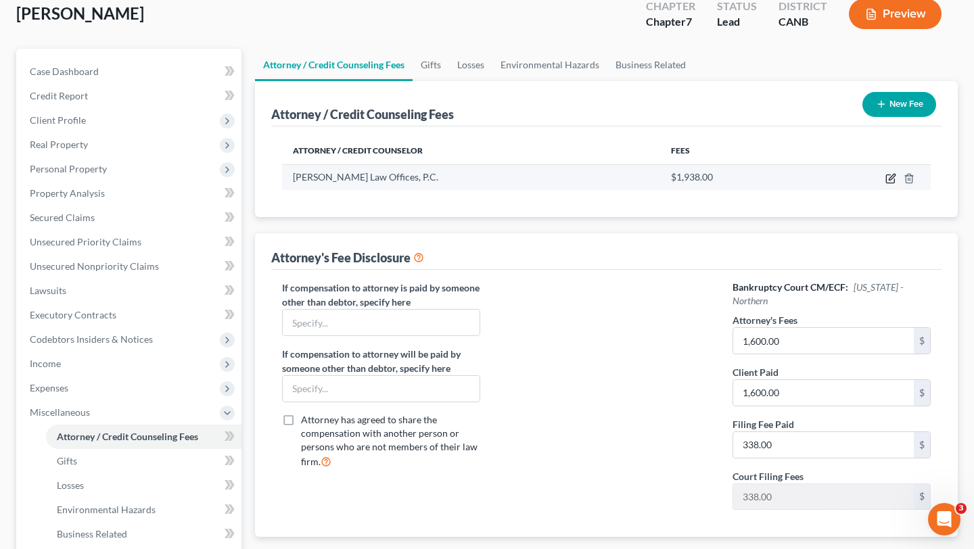
click at [895, 181] on icon "button" at bounding box center [890, 178] width 11 height 11
select select "4"
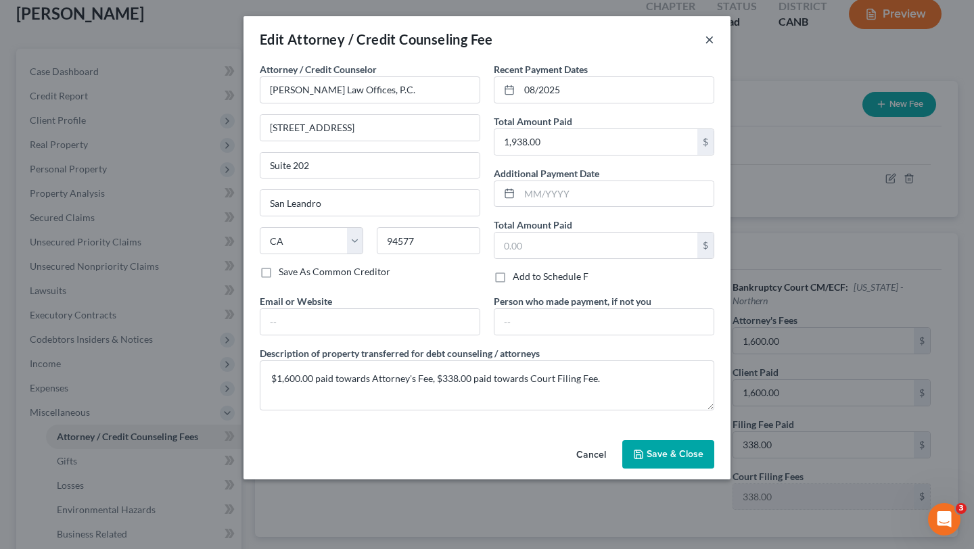
click at [712, 35] on button "×" at bounding box center [709, 39] width 9 height 16
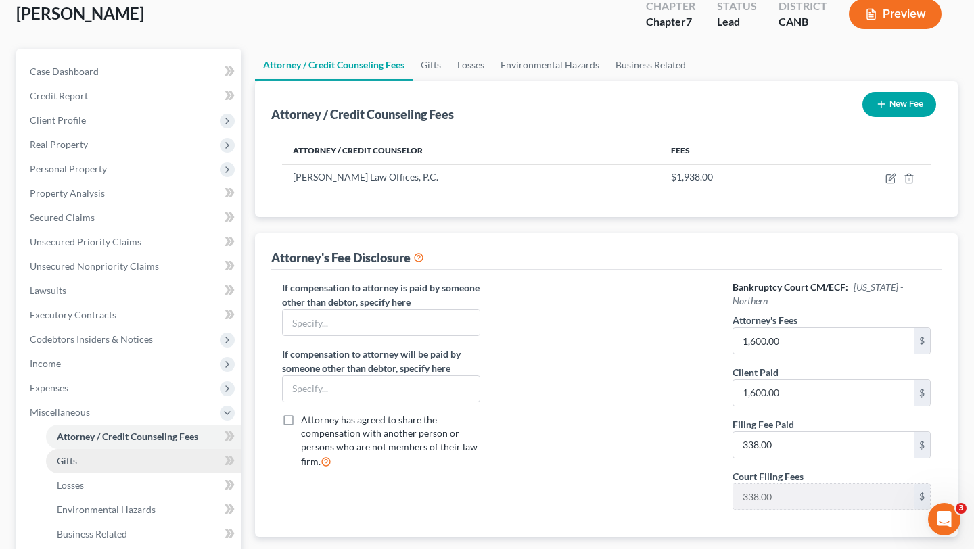
click at [121, 467] on link "Gifts" at bounding box center [143, 461] width 195 height 24
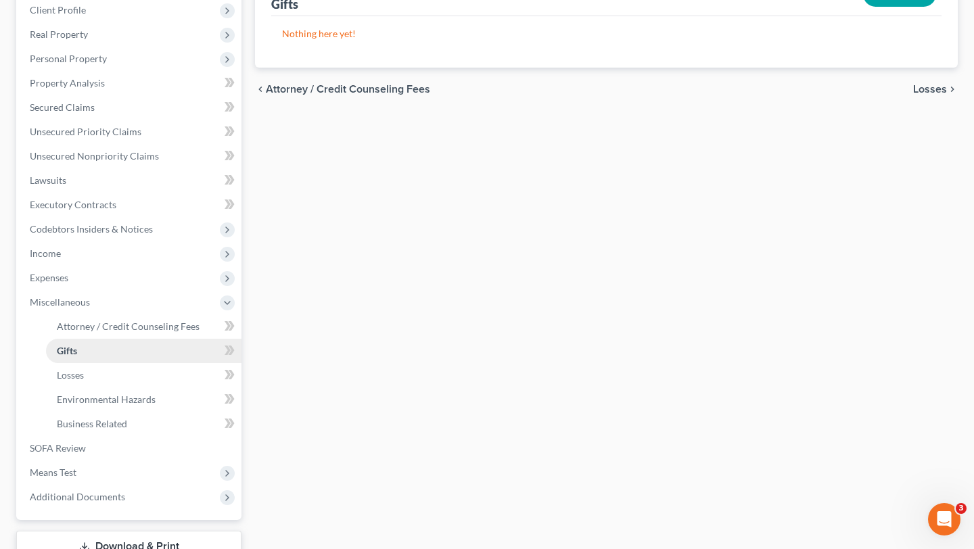
scroll to position [290, 0]
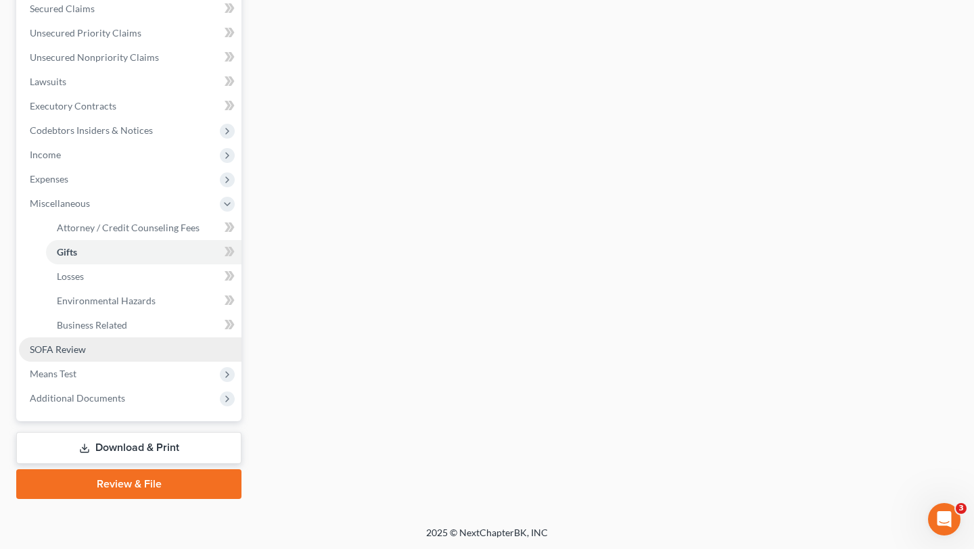
click at [101, 354] on link "SOFA Review" at bounding box center [130, 350] width 223 height 24
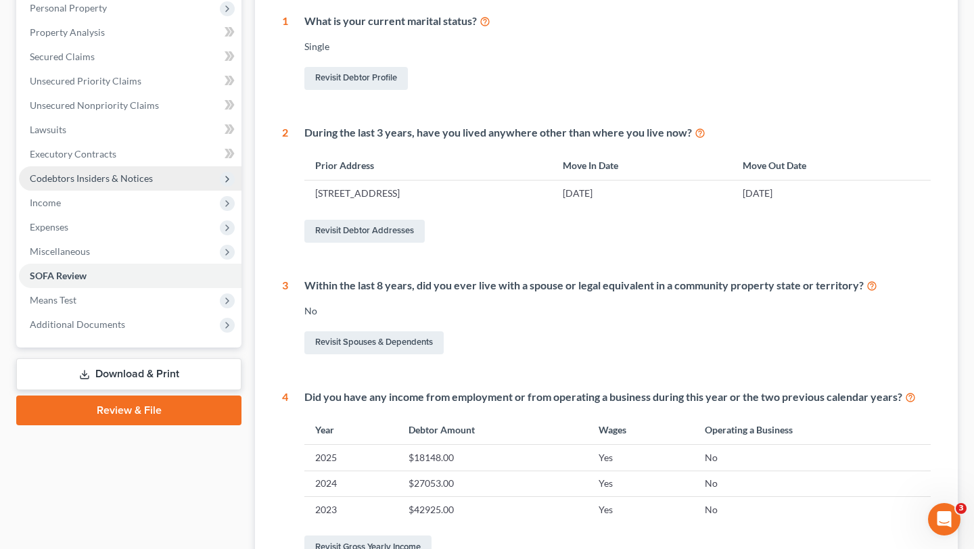
scroll to position [338, 0]
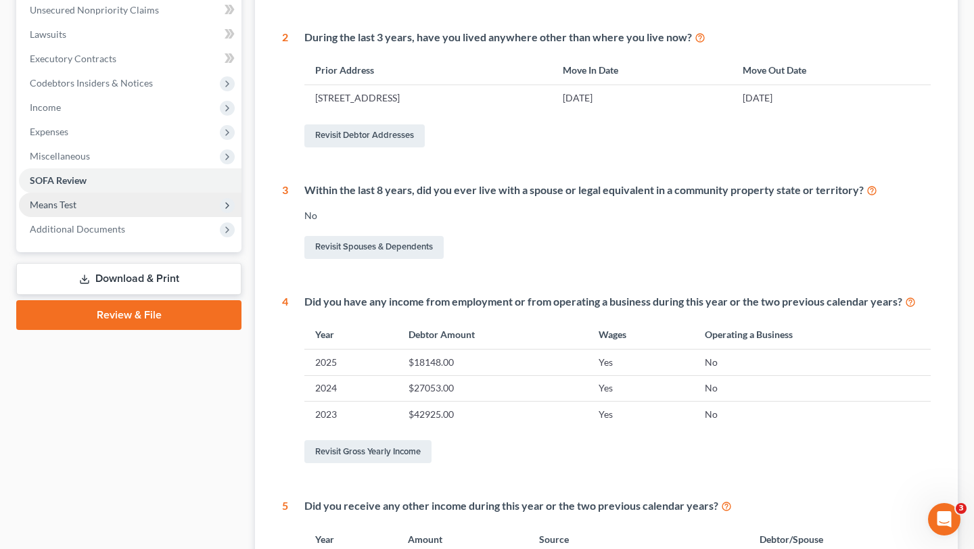
click at [105, 201] on span "Means Test" at bounding box center [130, 205] width 223 height 24
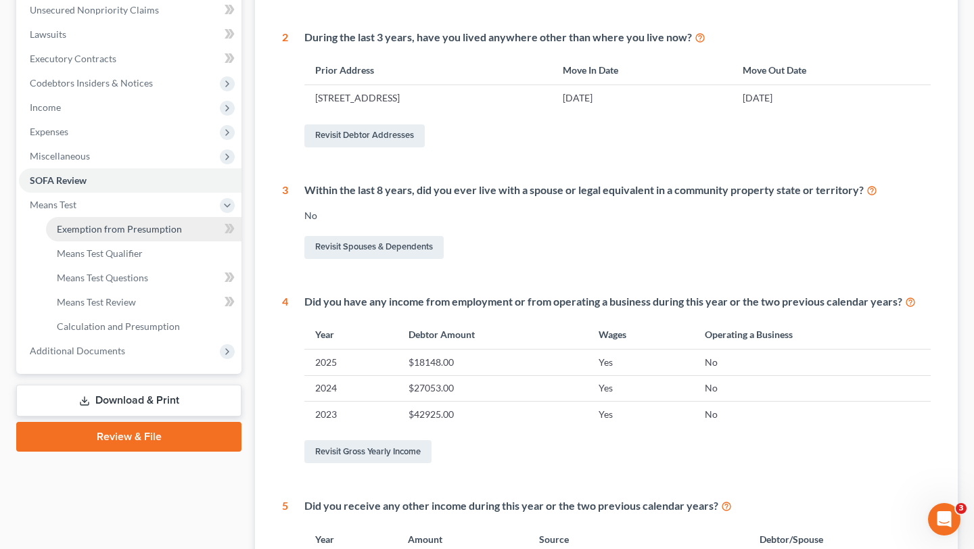
click at [108, 225] on span "Exemption from Presumption" at bounding box center [119, 228] width 125 height 11
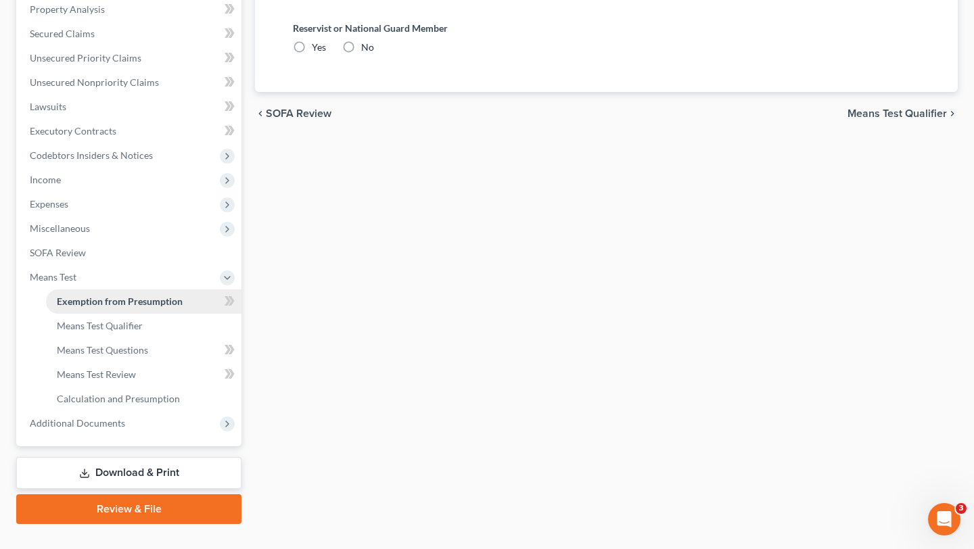
radio input "true"
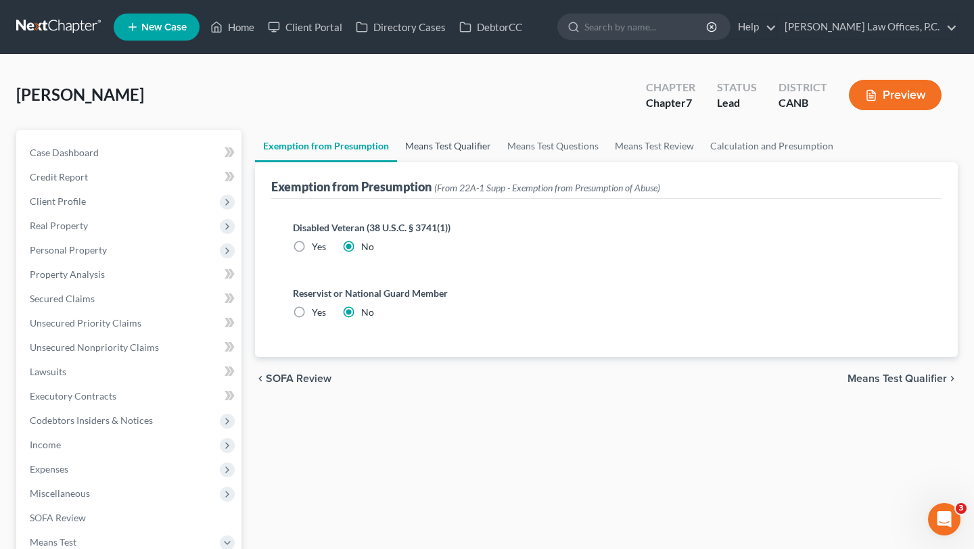
click at [437, 142] on link "Means Test Qualifier" at bounding box center [448, 146] width 102 height 32
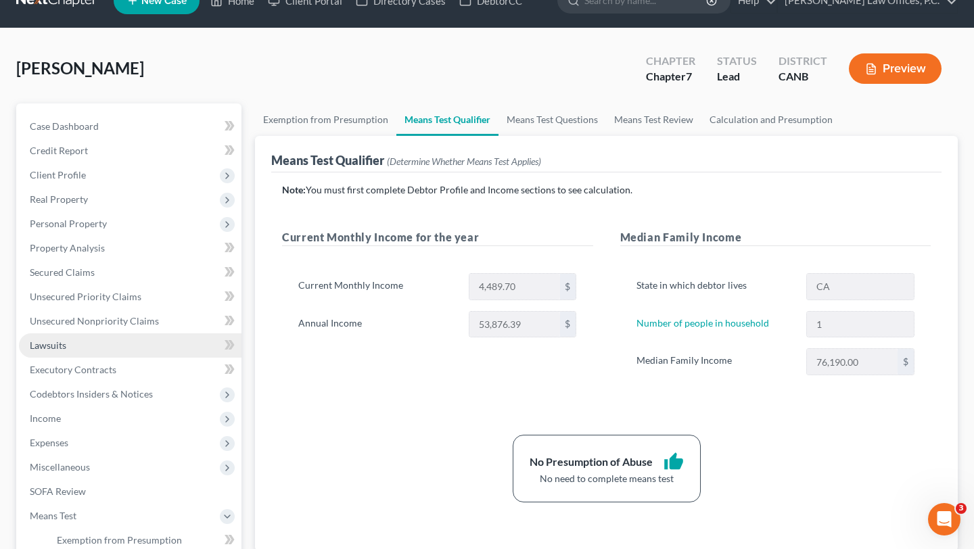
scroll to position [8, 0]
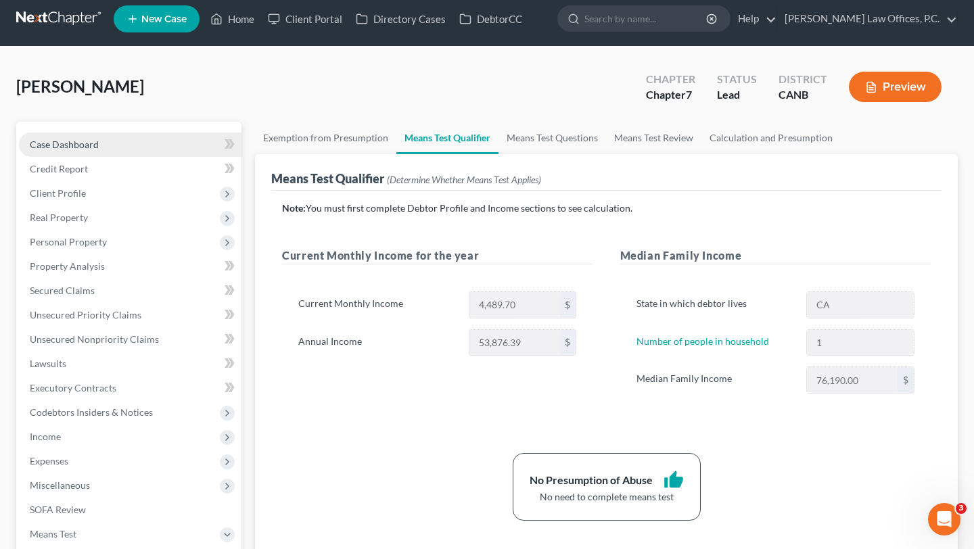
click at [101, 138] on link "Case Dashboard" at bounding box center [130, 145] width 223 height 24
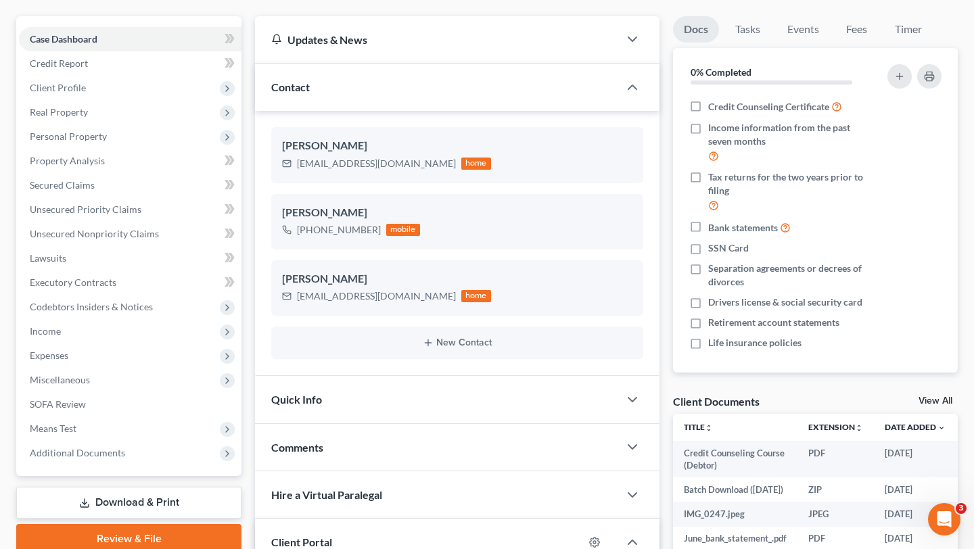
scroll to position [114, 0]
click at [131, 62] on link "Credit Report" at bounding box center [130, 63] width 223 height 24
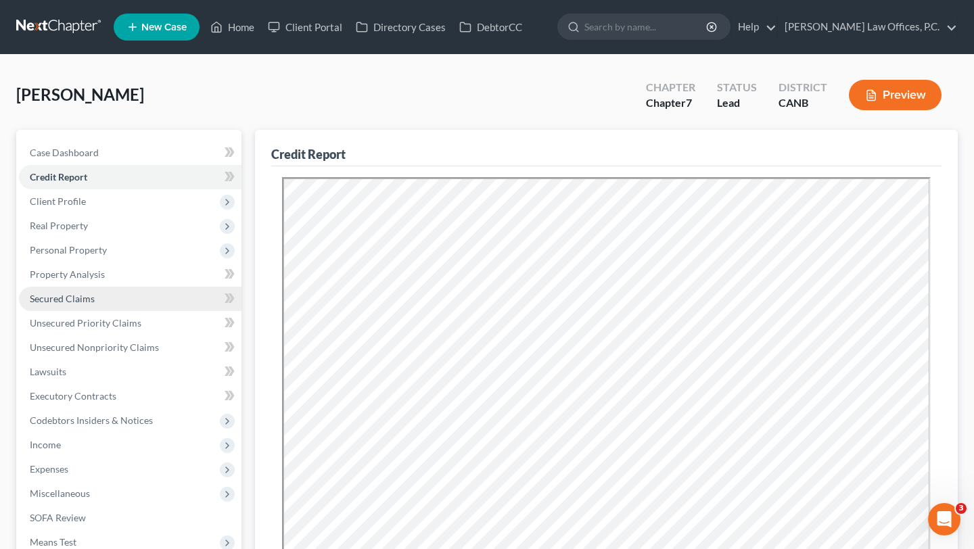
click at [144, 309] on link "Secured Claims" at bounding box center [130, 299] width 223 height 24
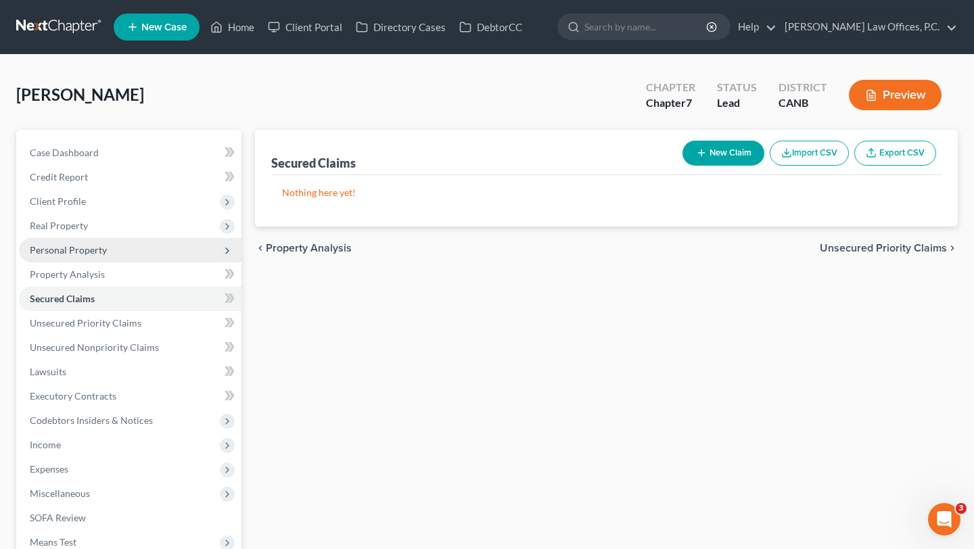
click at [120, 252] on span "Personal Property" at bounding box center [130, 250] width 223 height 24
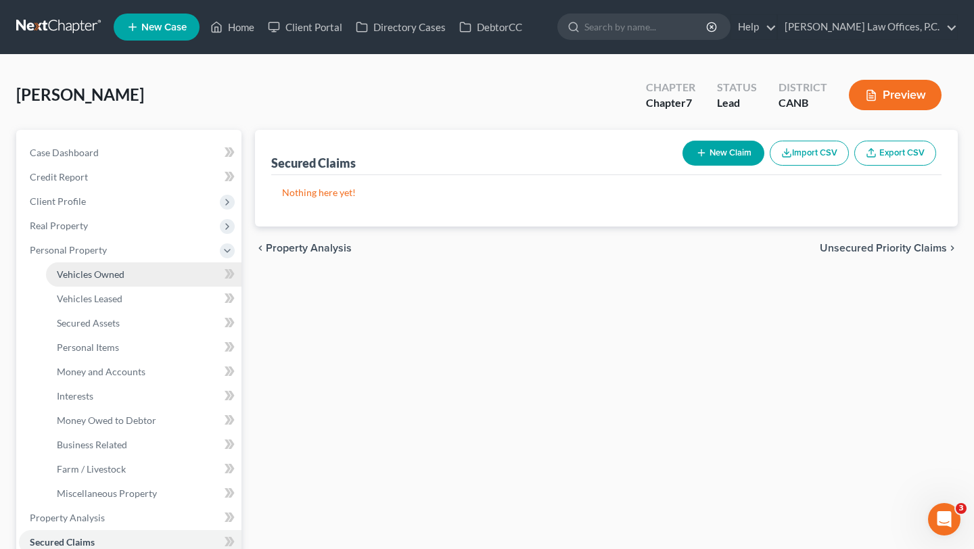
click at [122, 274] on span "Vehicles Owned" at bounding box center [91, 274] width 68 height 11
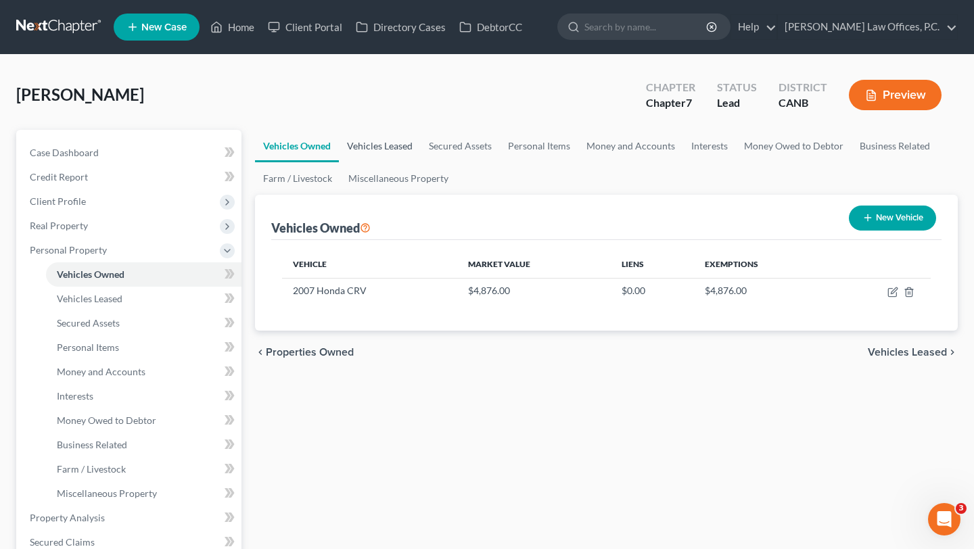
click at [388, 143] on link "Vehicles Leased" at bounding box center [380, 146] width 82 height 32
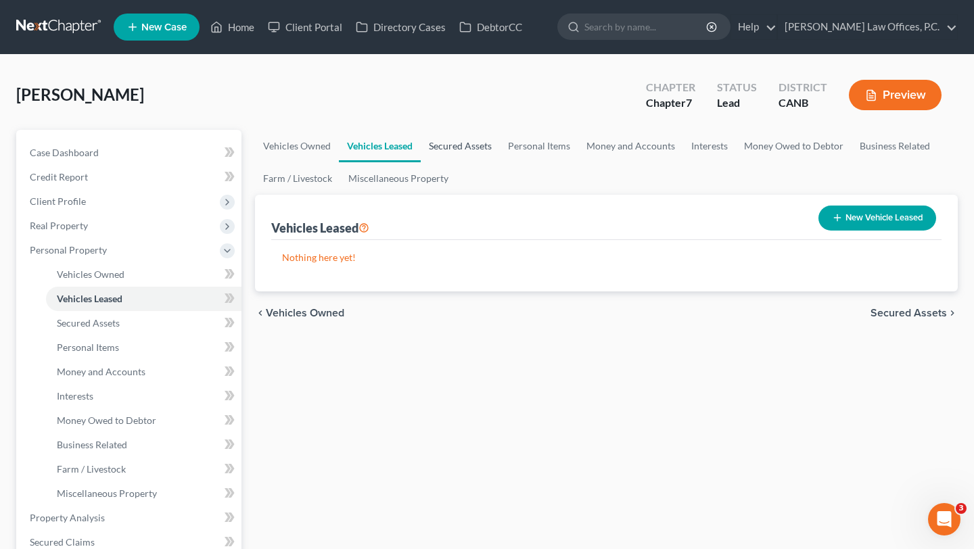
click at [453, 149] on link "Secured Assets" at bounding box center [460, 146] width 79 height 32
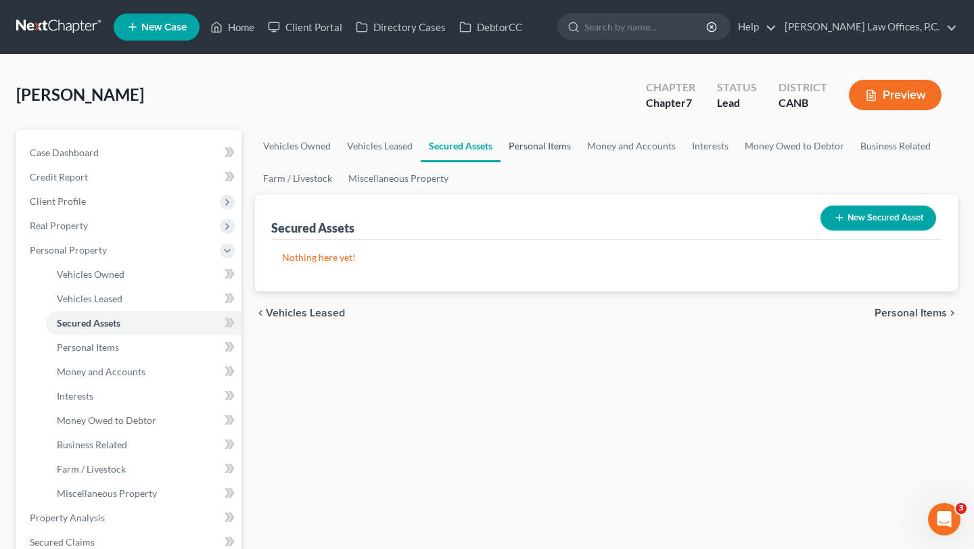
click at [516, 147] on link "Personal Items" at bounding box center [540, 146] width 78 height 32
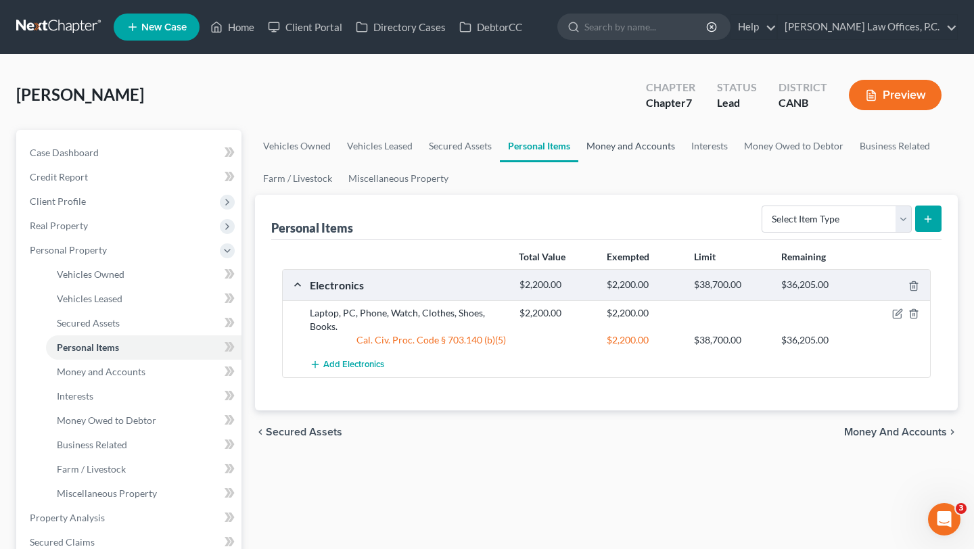
click at [599, 146] on link "Money and Accounts" at bounding box center [630, 146] width 105 height 32
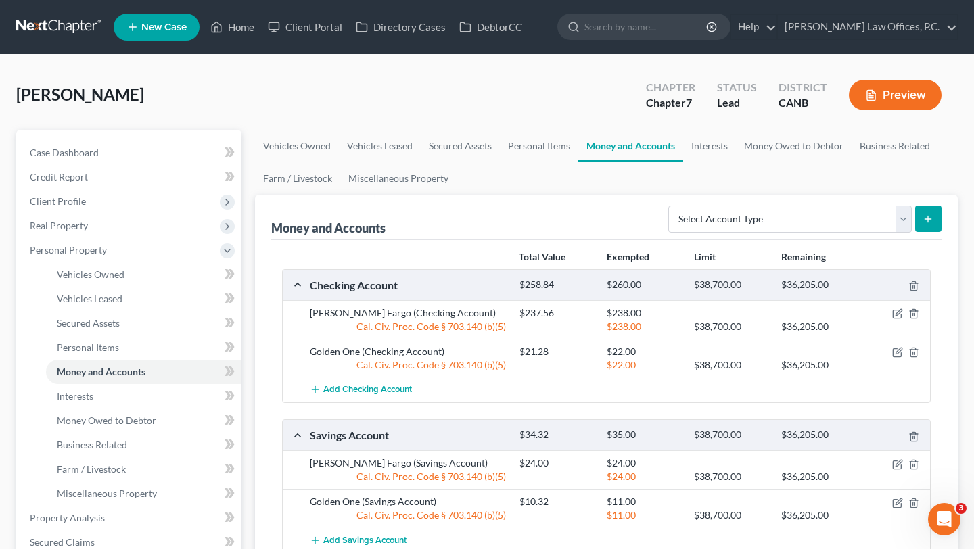
click at [675, 148] on link "Money and Accounts" at bounding box center [630, 146] width 105 height 32
click at [704, 145] on link "Interests" at bounding box center [709, 146] width 53 height 32
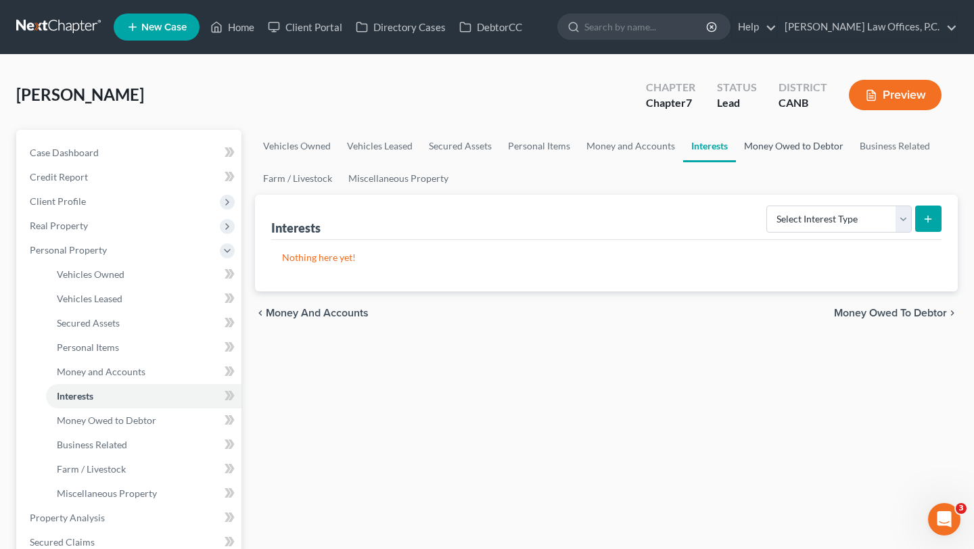
click at [764, 148] on link "Money Owed to Debtor" at bounding box center [794, 146] width 116 height 32
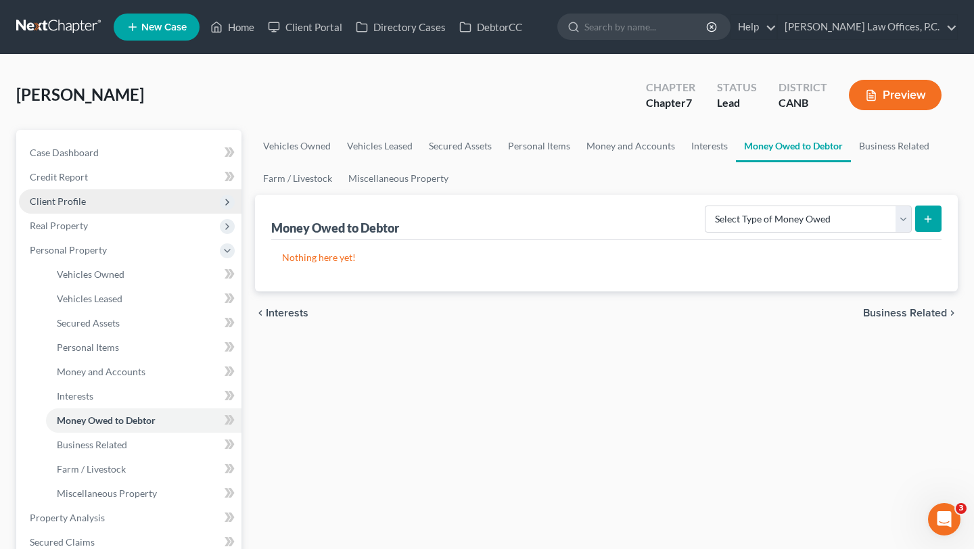
click at [62, 203] on span "Client Profile" at bounding box center [58, 200] width 56 height 11
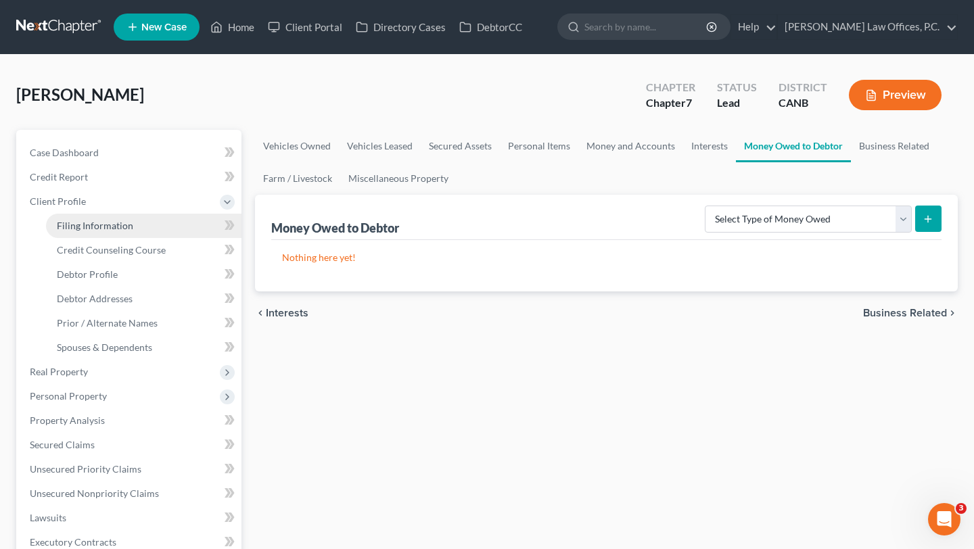
click at [67, 223] on span "Filing Information" at bounding box center [95, 225] width 76 height 11
select select "1"
select select "0"
select select "4"
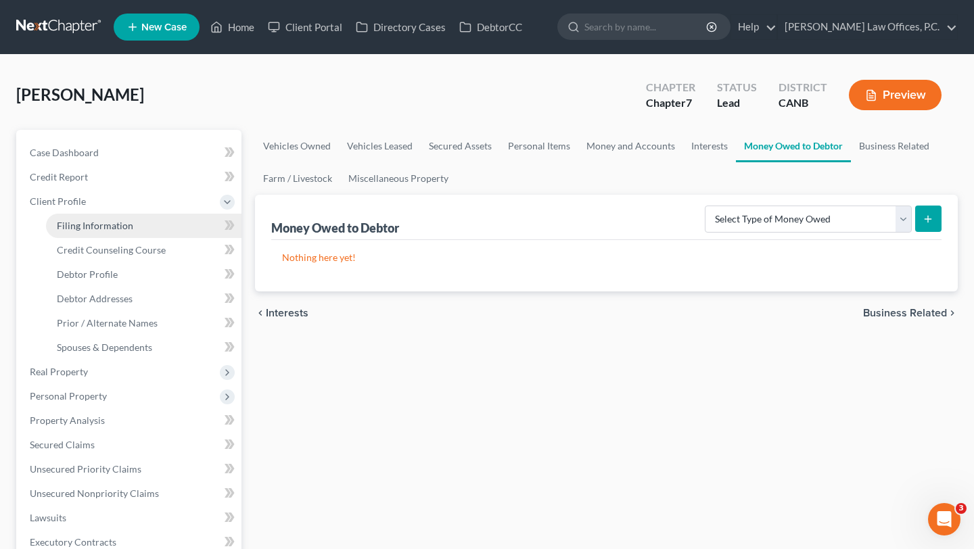
select select "0"
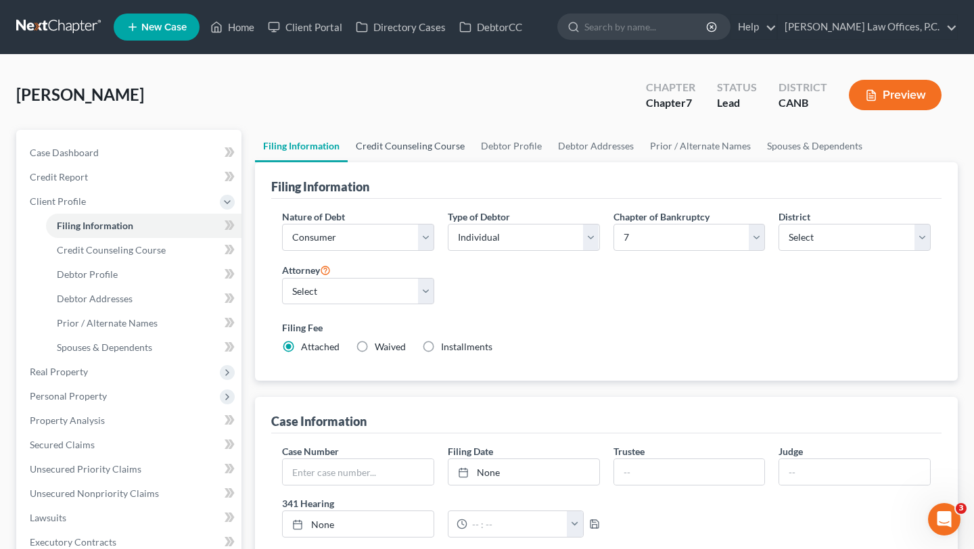
click at [415, 139] on link "Credit Counseling Course" at bounding box center [410, 146] width 125 height 32
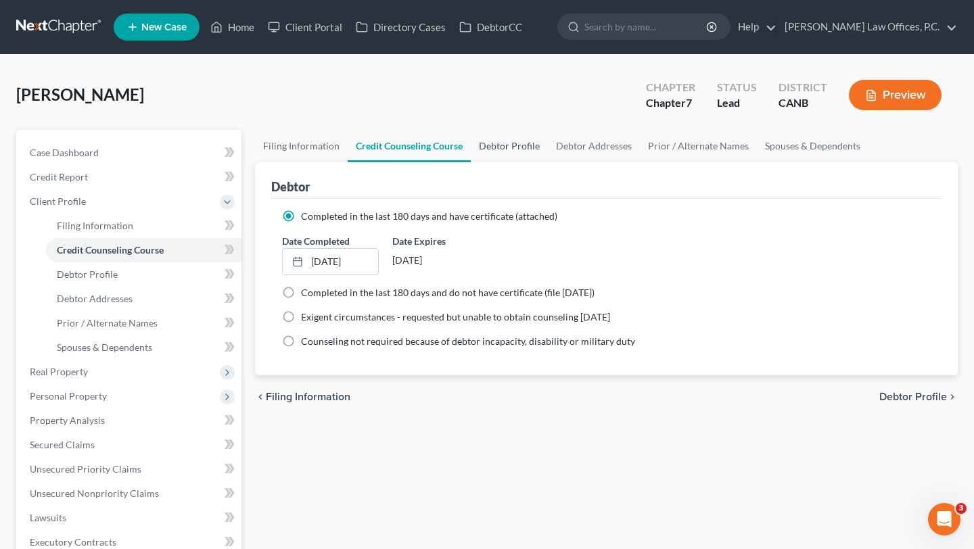
click at [505, 143] on link "Debtor Profile" at bounding box center [509, 146] width 77 height 32
select select "0"
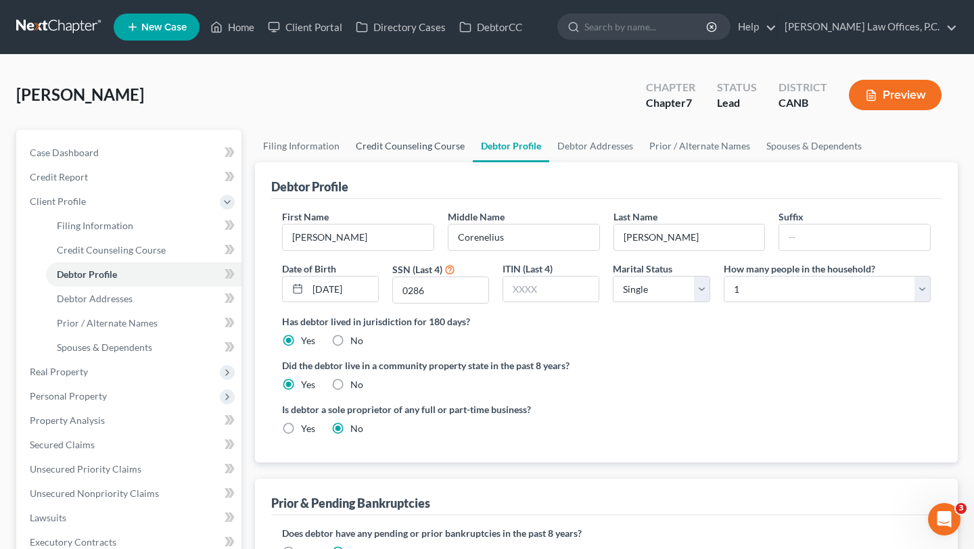
click at [412, 143] on link "Credit Counseling Course" at bounding box center [410, 146] width 125 height 32
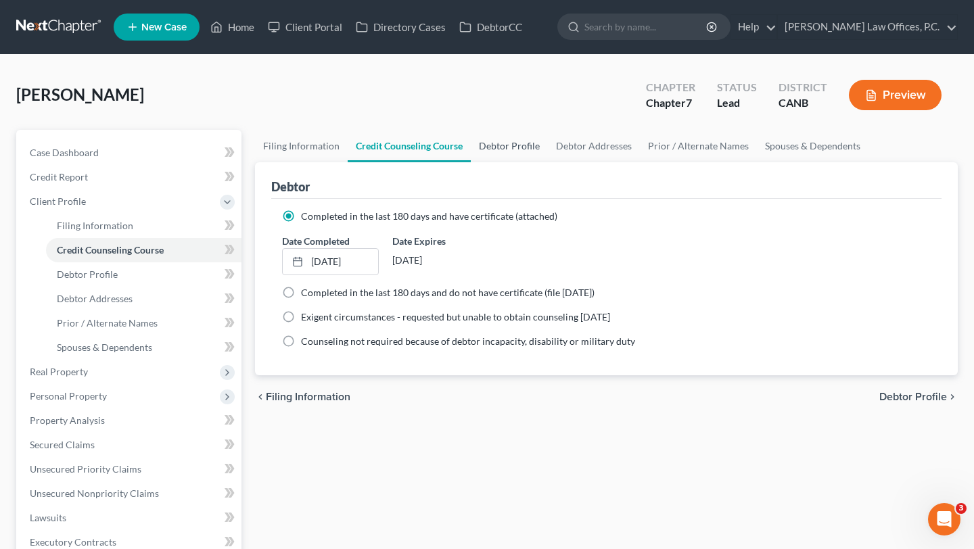
click at [505, 144] on link "Debtor Profile" at bounding box center [509, 146] width 77 height 32
select select "0"
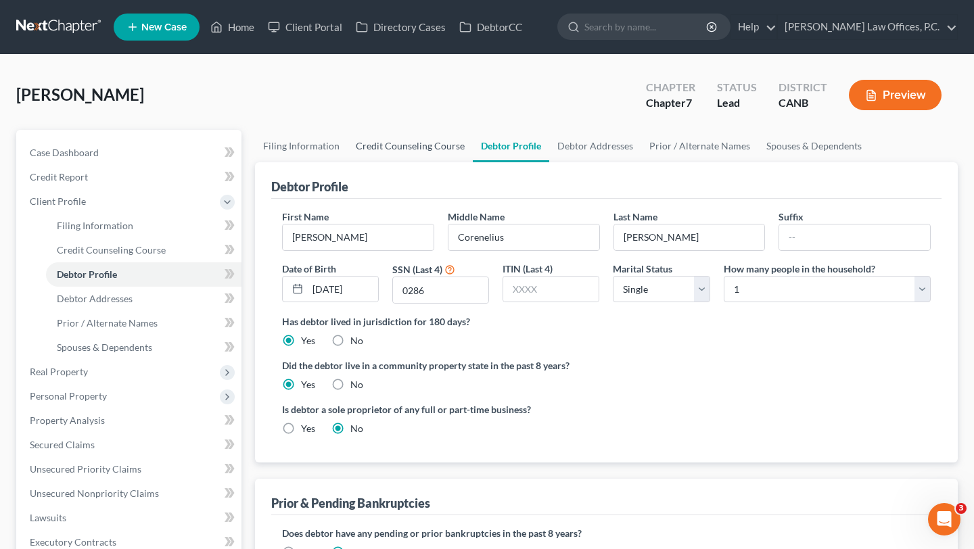
click at [428, 146] on link "Credit Counseling Course" at bounding box center [410, 146] width 125 height 32
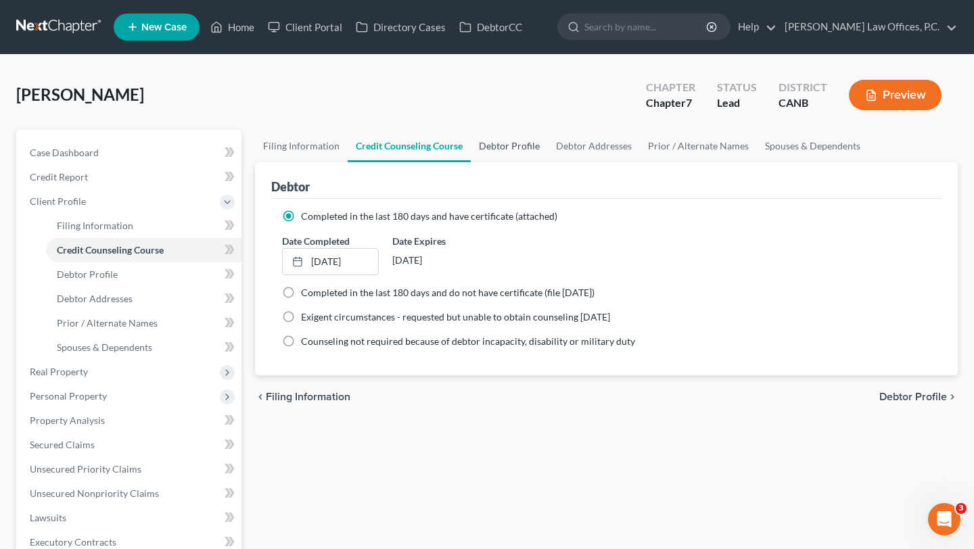
click at [503, 147] on link "Debtor Profile" at bounding box center [509, 146] width 77 height 32
select select "0"
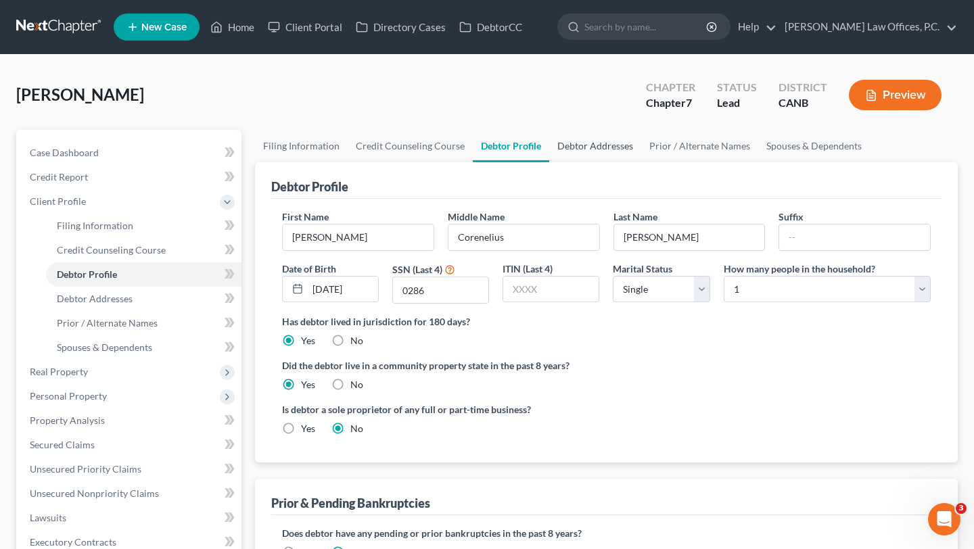
click at [616, 147] on link "Debtor Addresses" at bounding box center [595, 146] width 92 height 32
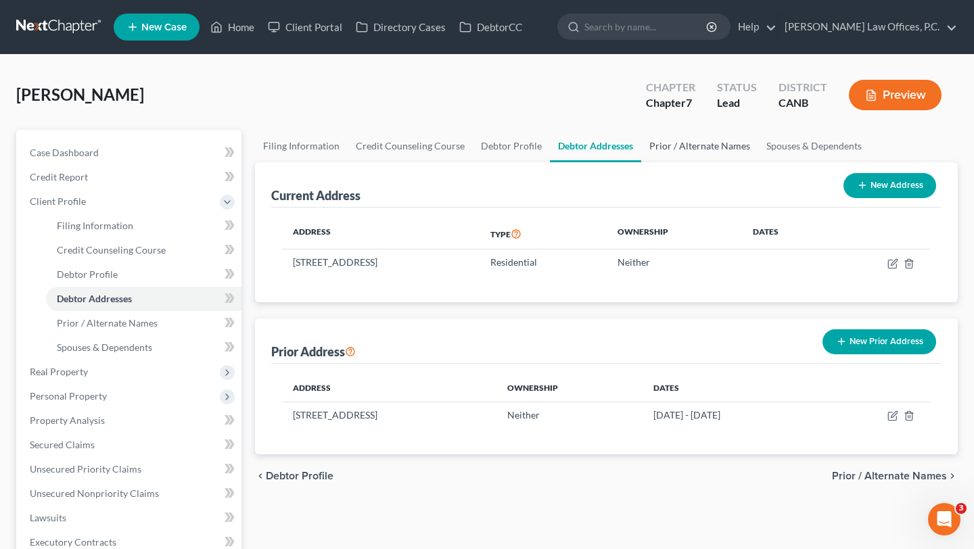
click at [688, 143] on link "Prior / Alternate Names" at bounding box center [699, 146] width 117 height 32
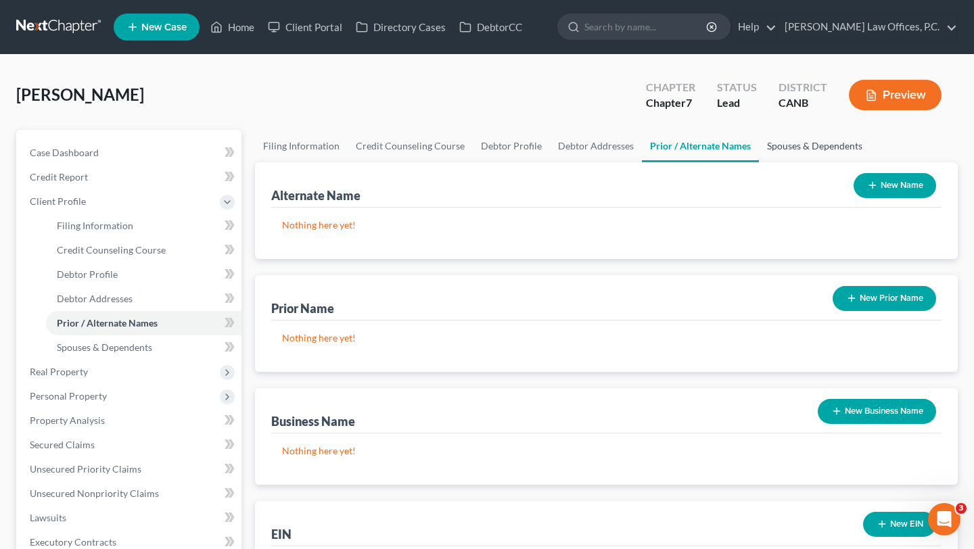
click at [765, 149] on link "Spouses & Dependents" at bounding box center [815, 146] width 112 height 32
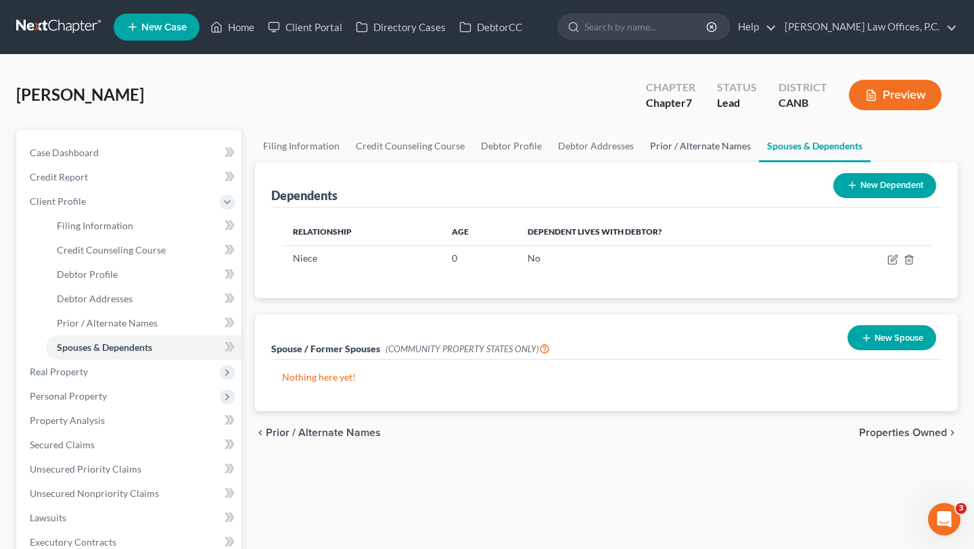
click at [668, 146] on link "Prior / Alternate Names" at bounding box center [700, 146] width 117 height 32
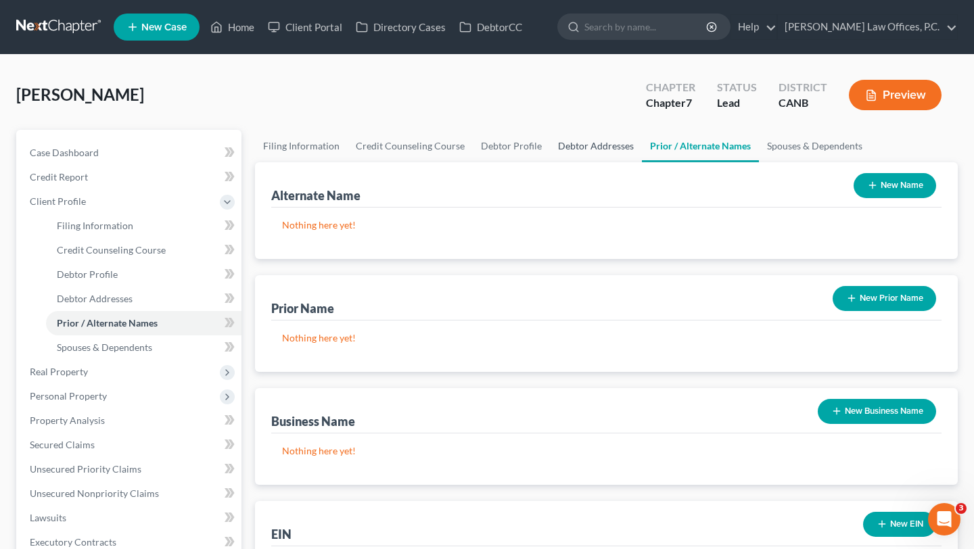
click at [595, 146] on link "Debtor Addresses" at bounding box center [596, 146] width 92 height 32
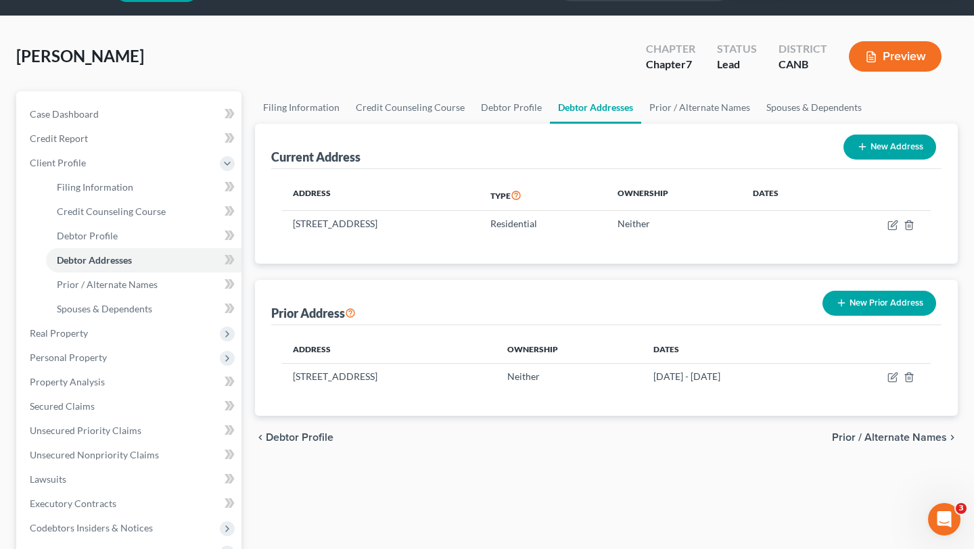
scroll to position [47, 0]
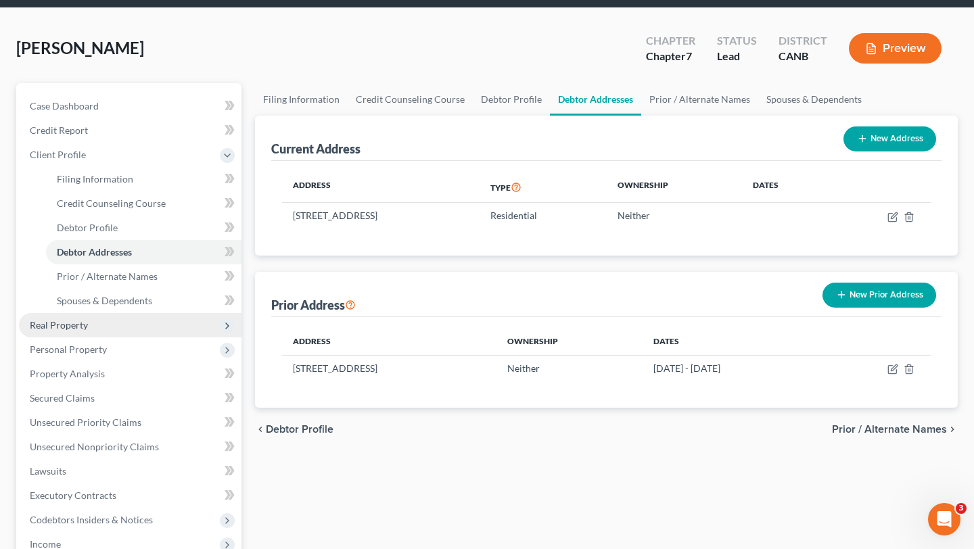
click at [145, 318] on span "Real Property" at bounding box center [130, 325] width 223 height 24
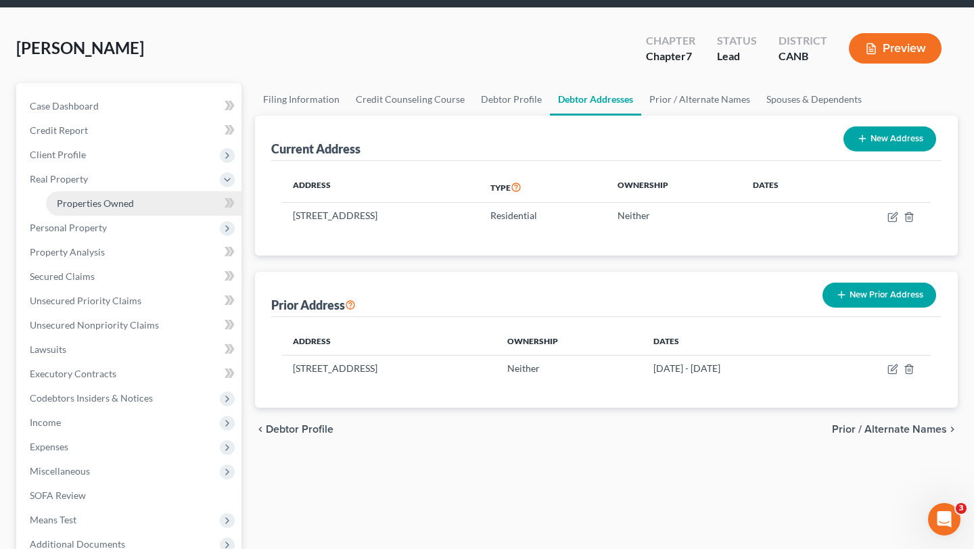
click at [128, 204] on span "Properties Owned" at bounding box center [95, 203] width 77 height 11
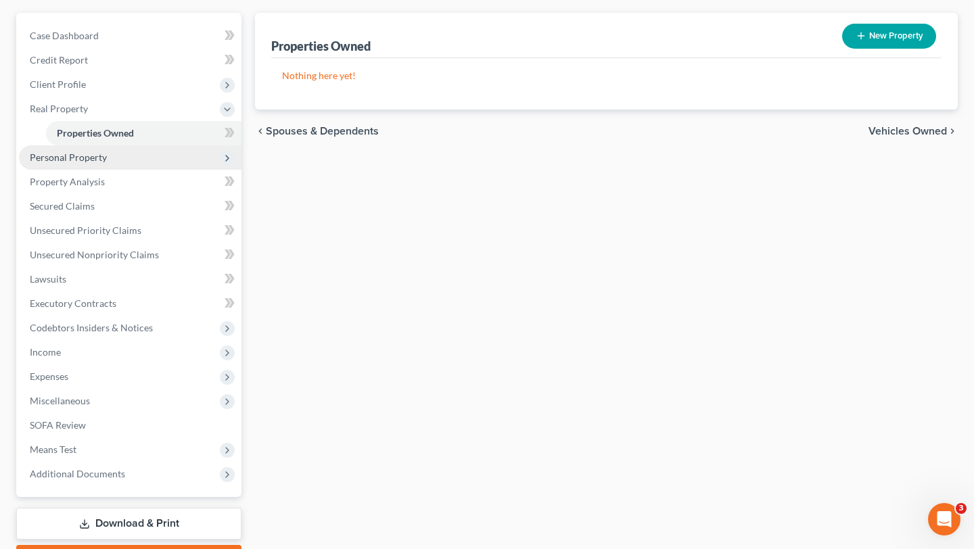
scroll to position [118, 0]
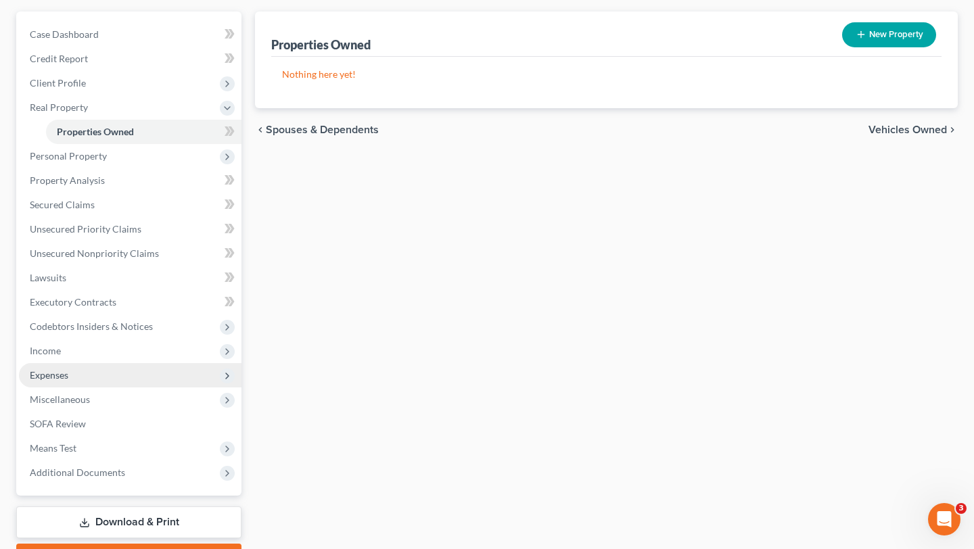
click at [103, 380] on span "Expenses" at bounding box center [130, 375] width 223 height 24
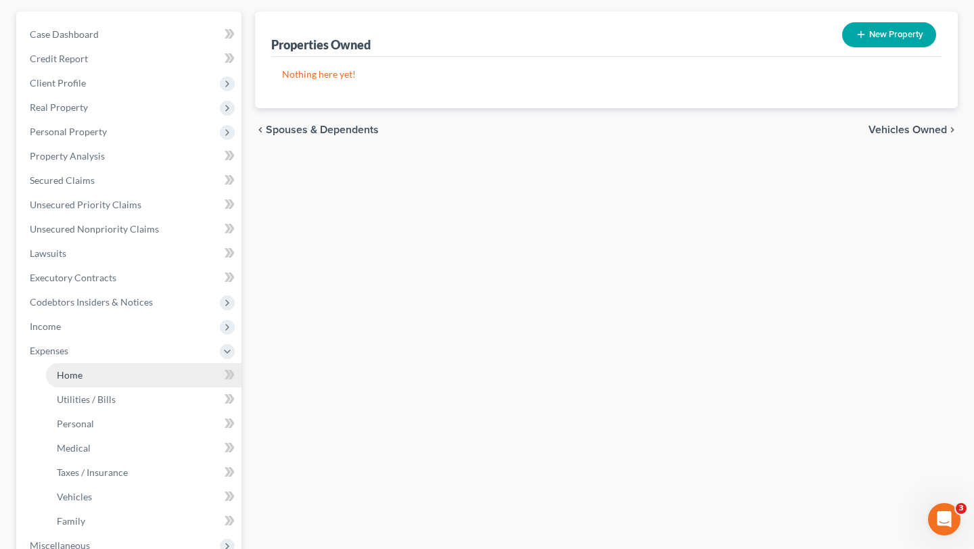
click at [91, 380] on link "Home" at bounding box center [143, 375] width 195 height 24
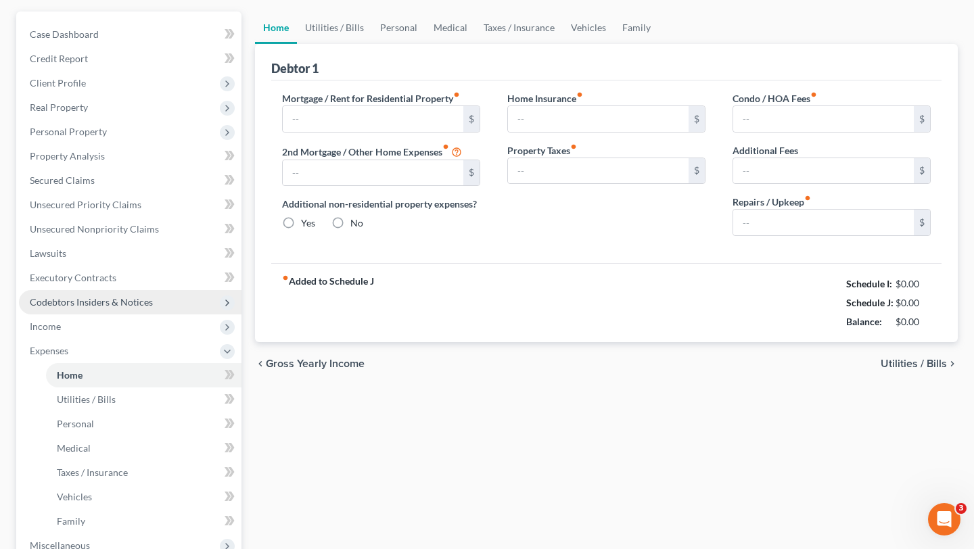
type input "975.00"
type input "0.00"
radio input "true"
type input "0.00"
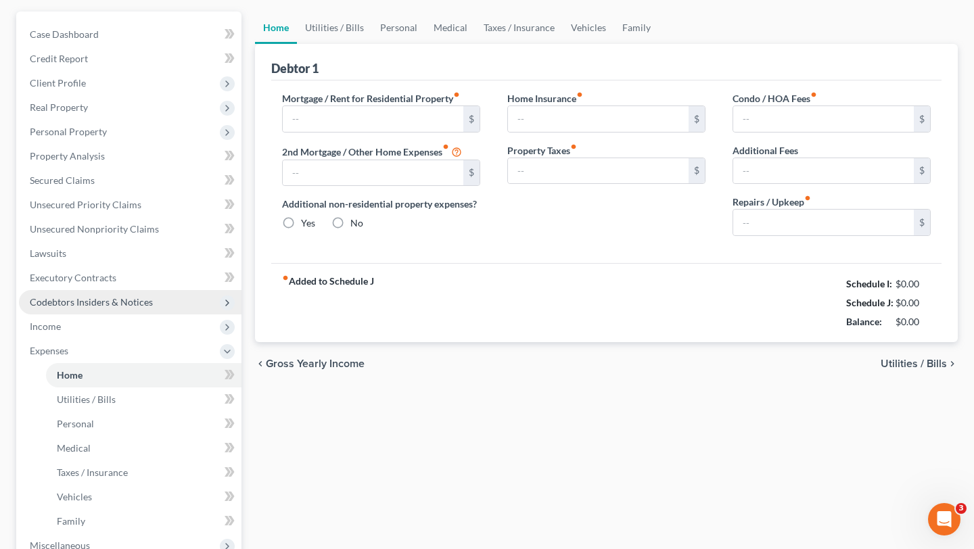
type input "0.00"
